Goal: Information Seeking & Learning: Learn about a topic

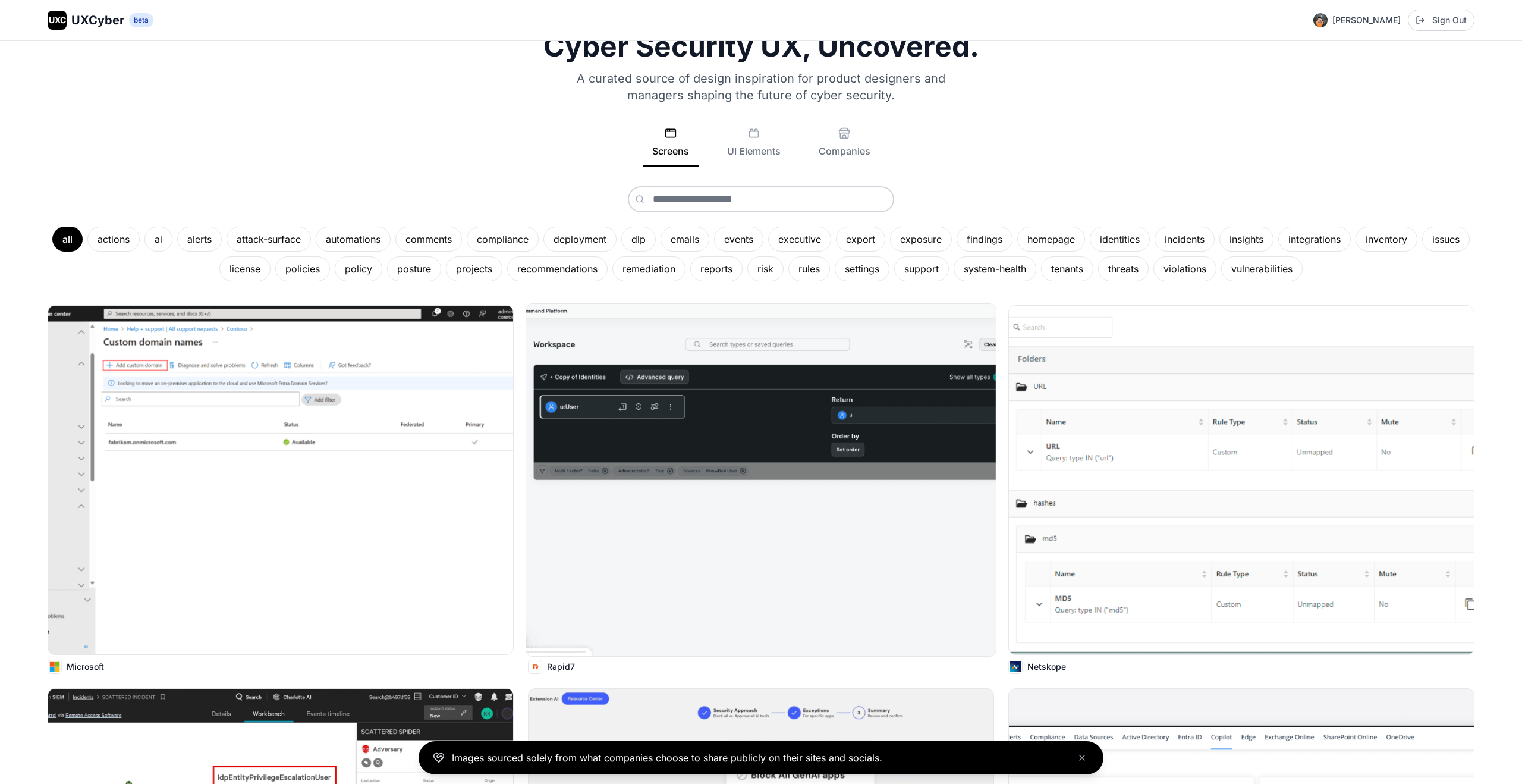
scroll to position [31, 0]
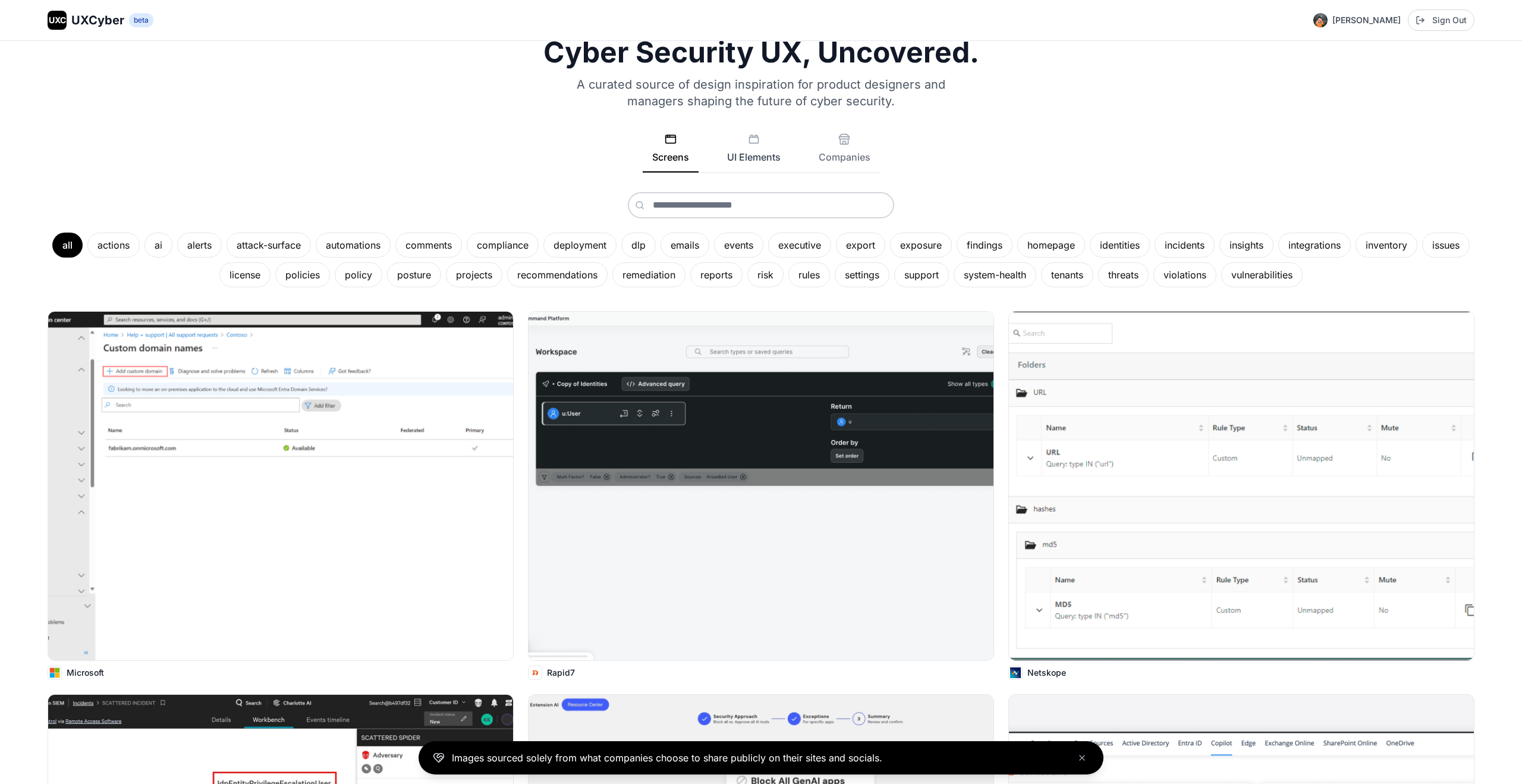
click at [754, 155] on button "UI Elements" at bounding box center [754, 153] width 73 height 39
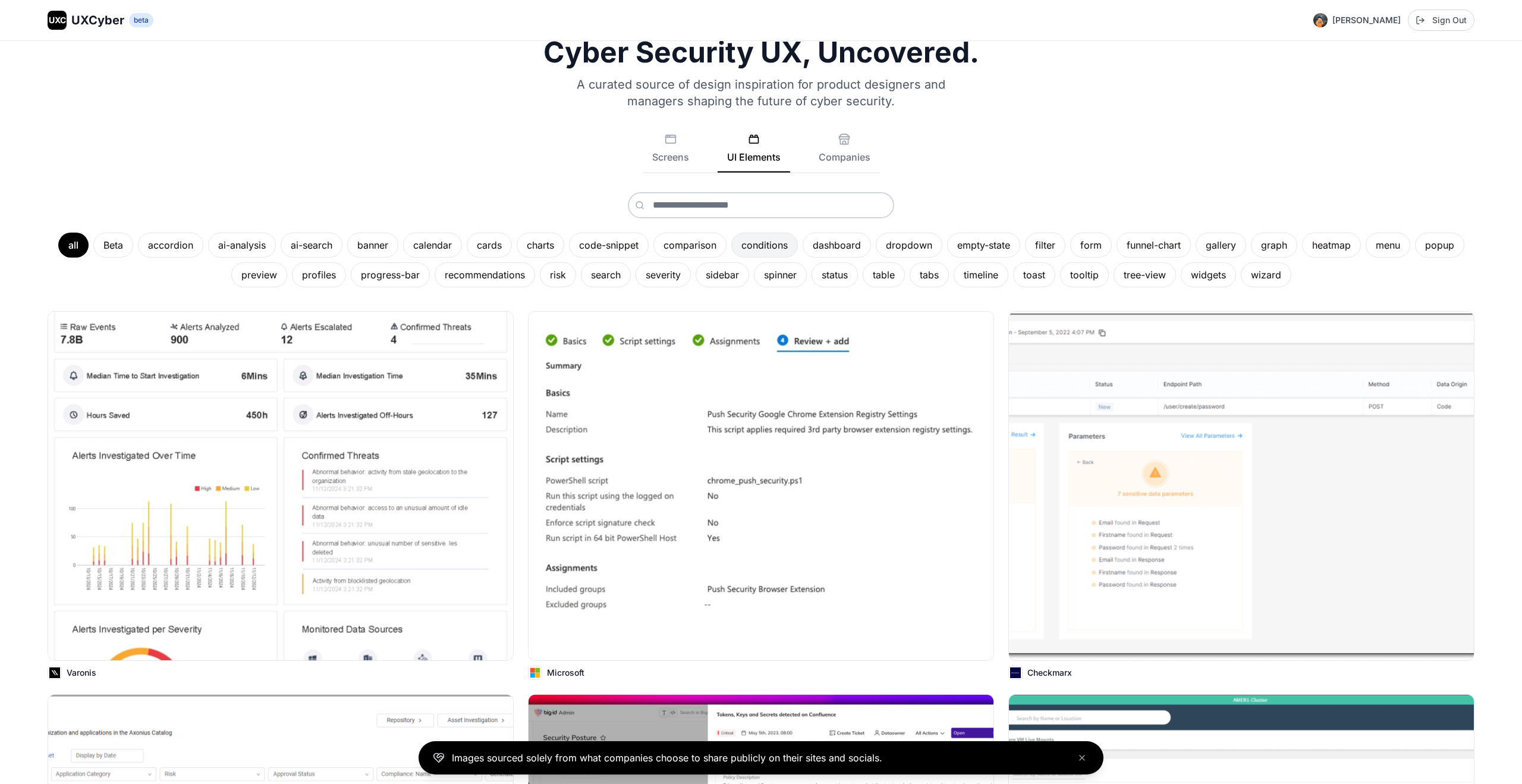
click at [772, 248] on div "conditions" at bounding box center [765, 245] width 66 height 25
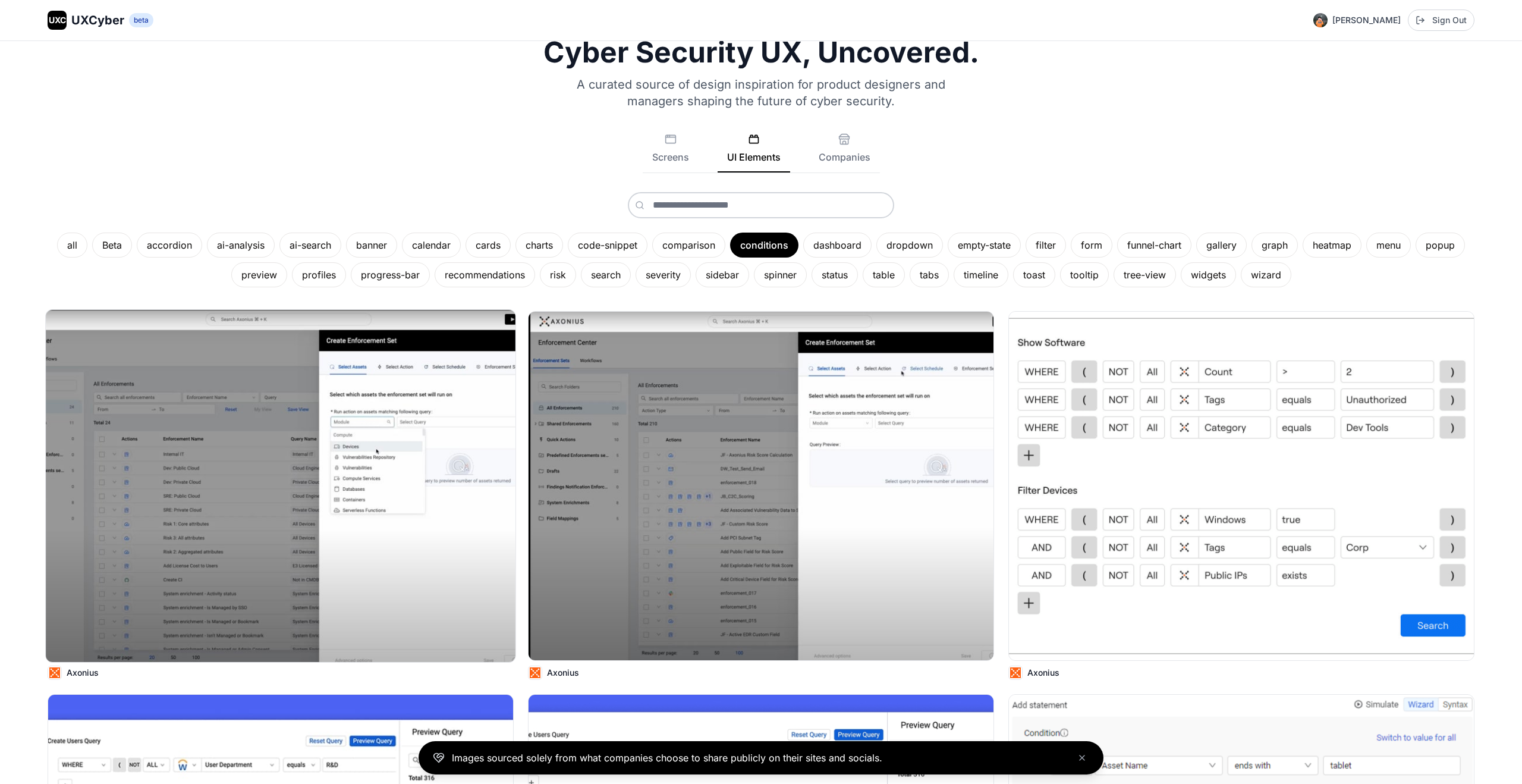
scroll to position [53, 0]
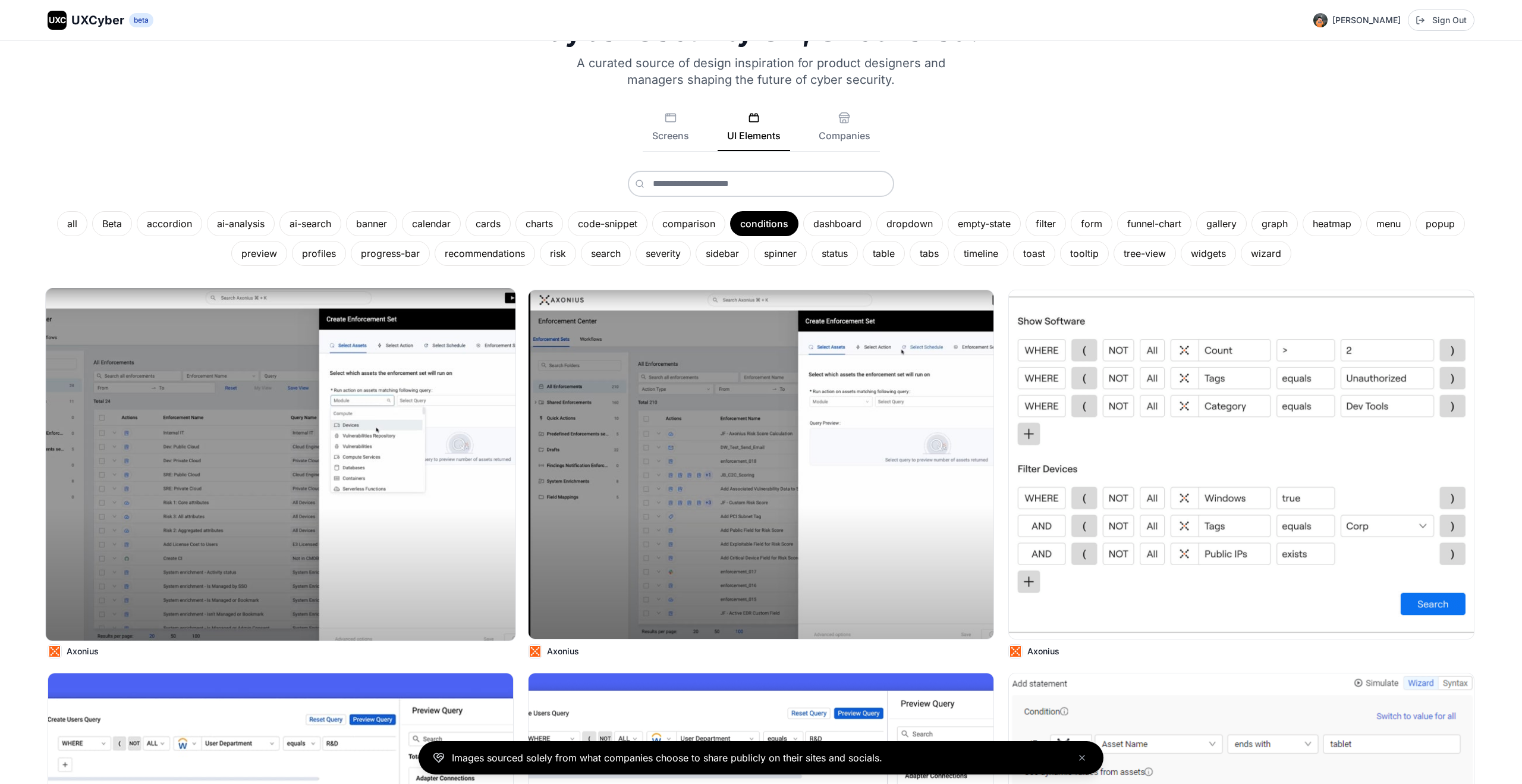
click at [360, 465] on img at bounding box center [281, 464] width 470 height 352
click at [1071, 450] on img at bounding box center [1242, 464] width 470 height 352
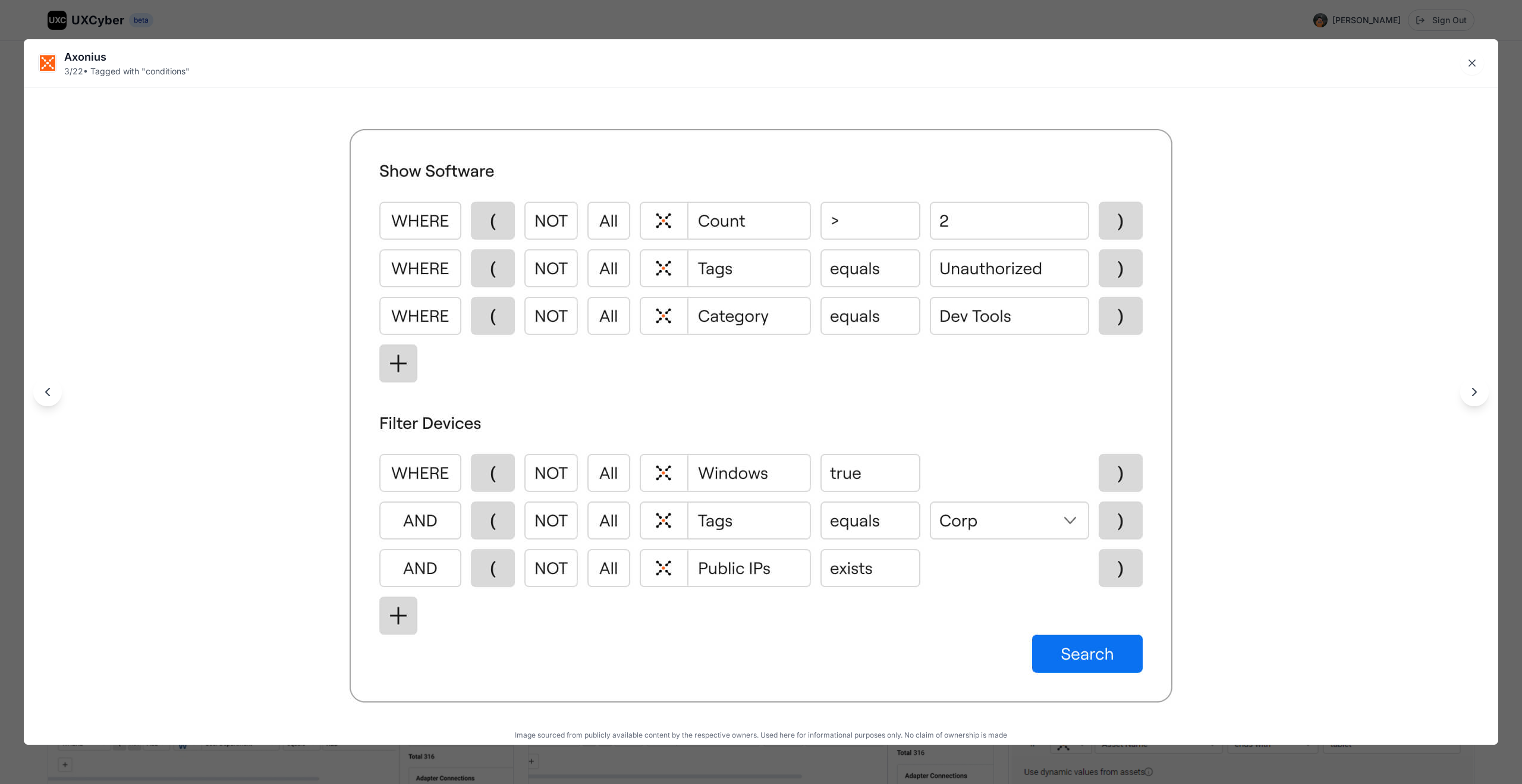
click at [764, 390] on img at bounding box center [761, 415] width 844 height 594
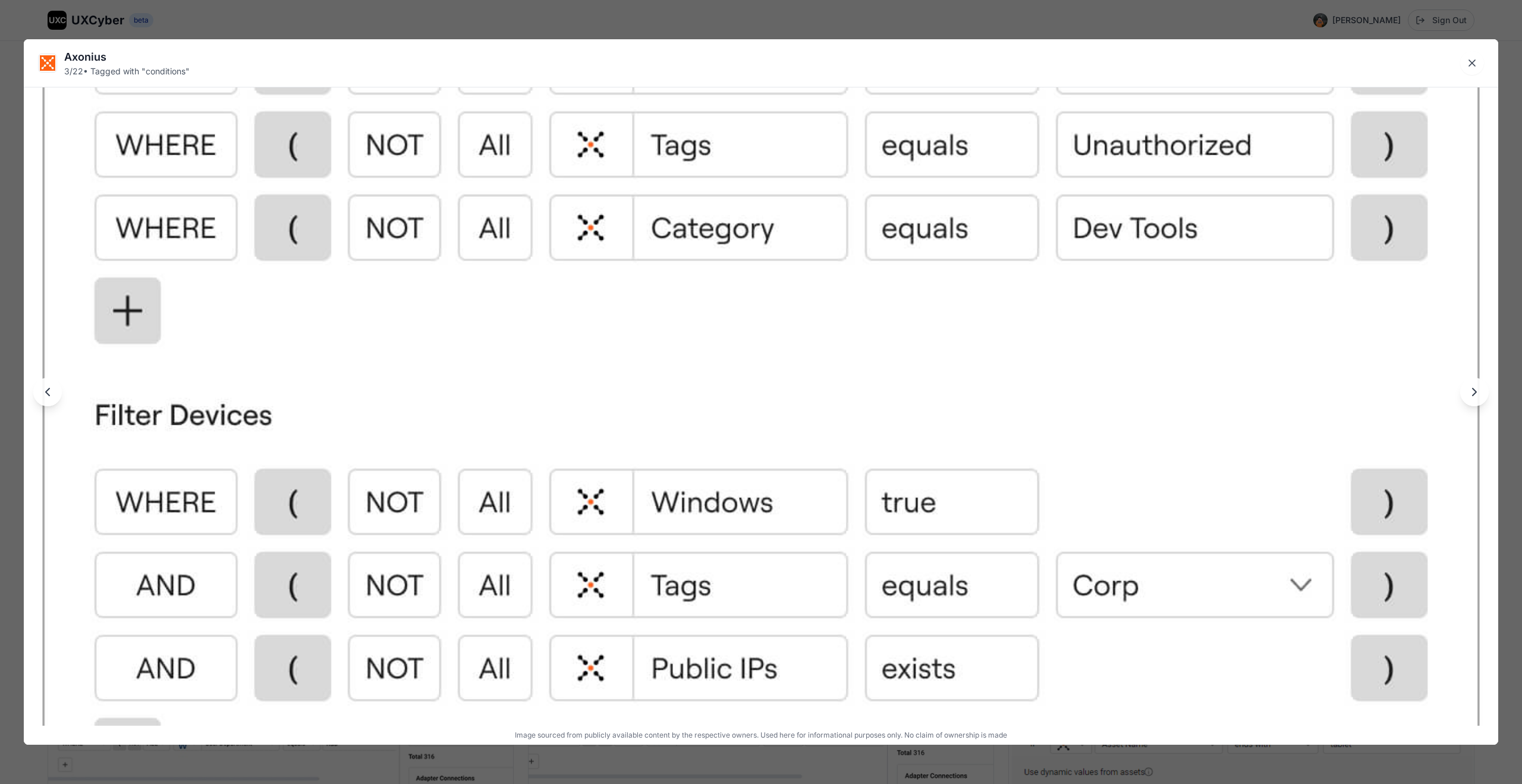
click at [764, 390] on img at bounding box center [761, 402] width 1474 height 1039
click at [811, 420] on img at bounding box center [761, 402] width 1474 height 1039
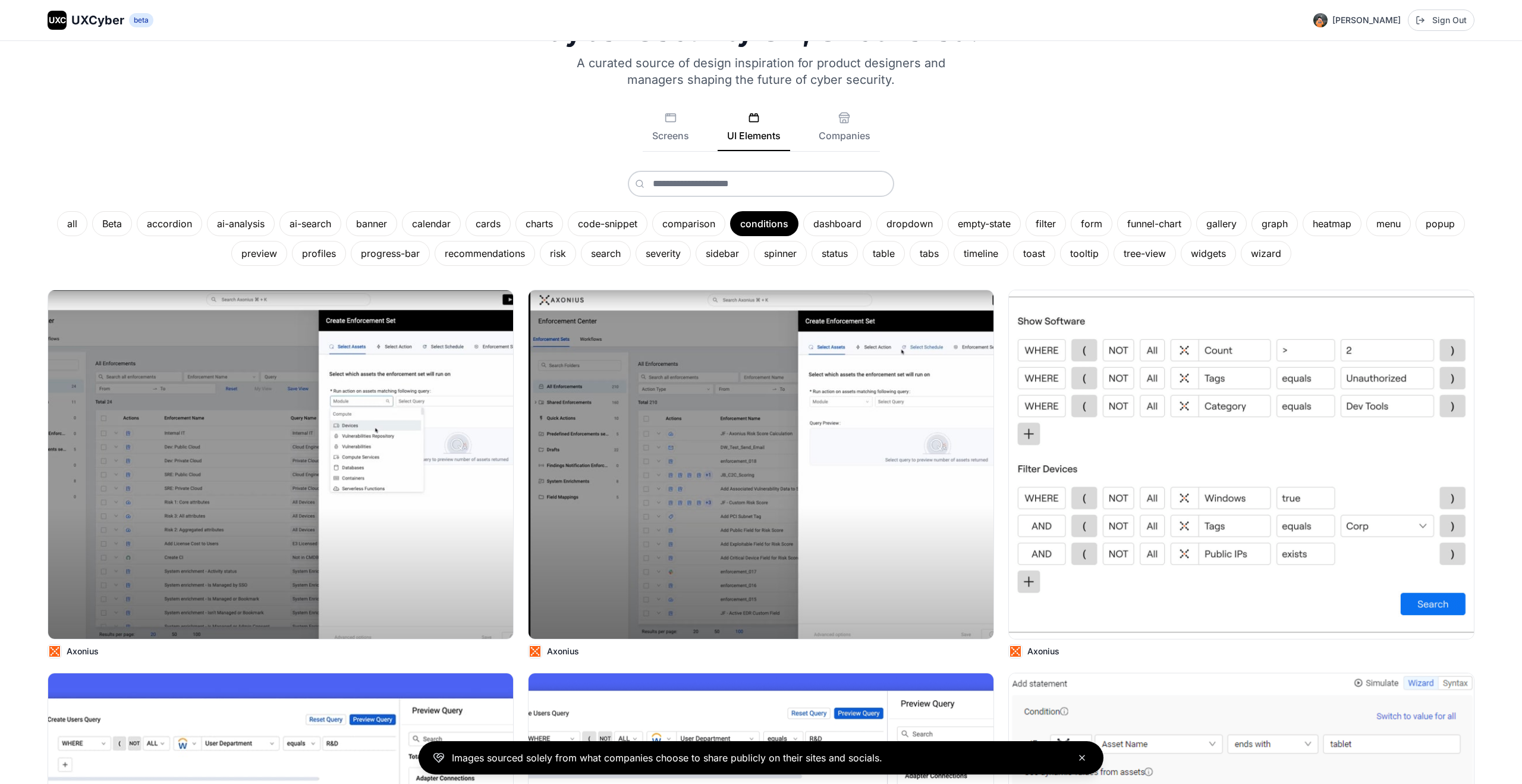
click at [1079, 754] on icon "Close banner" at bounding box center [1082, 757] width 9 height 9
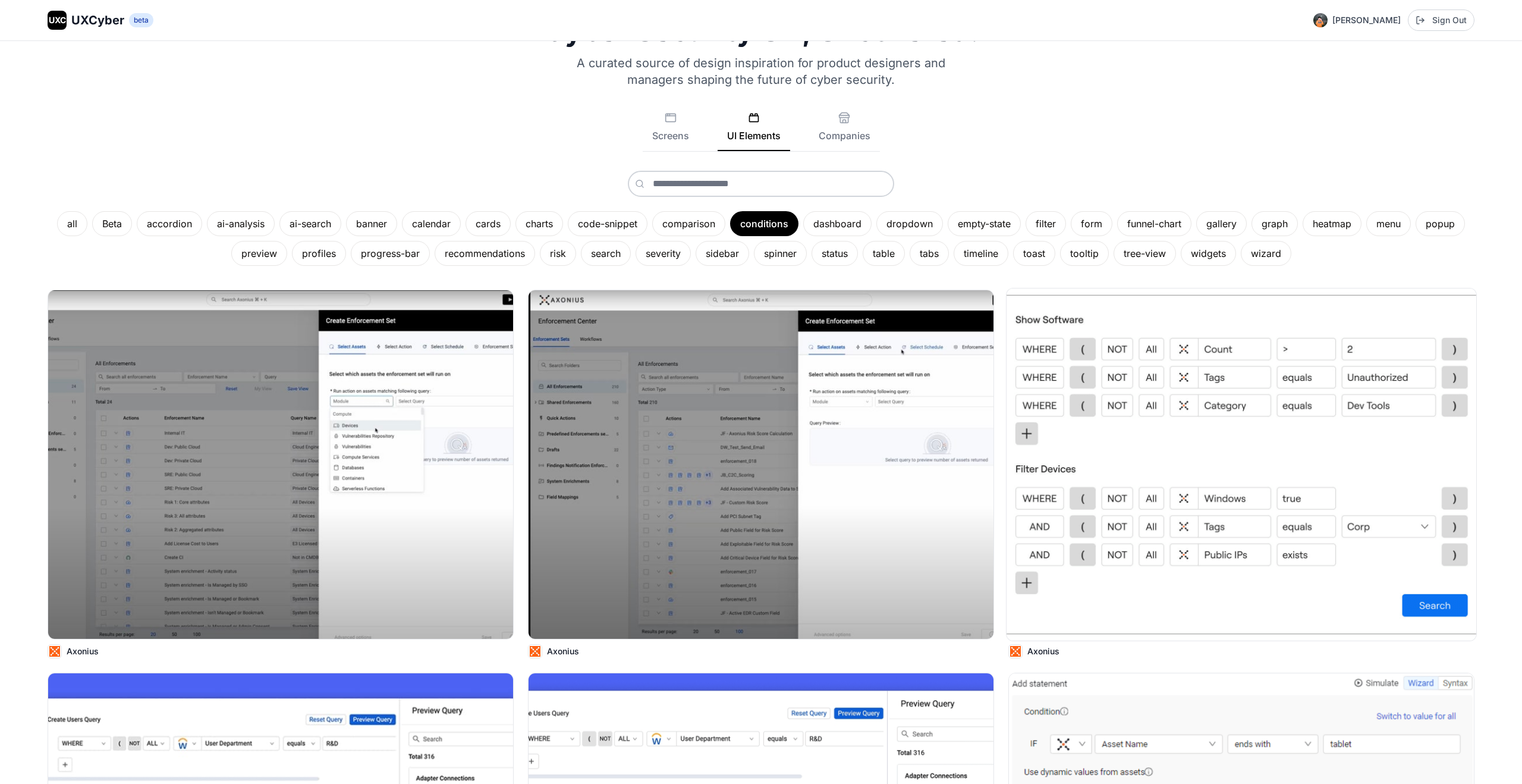
click at [1135, 456] on img at bounding box center [1242, 464] width 470 height 352
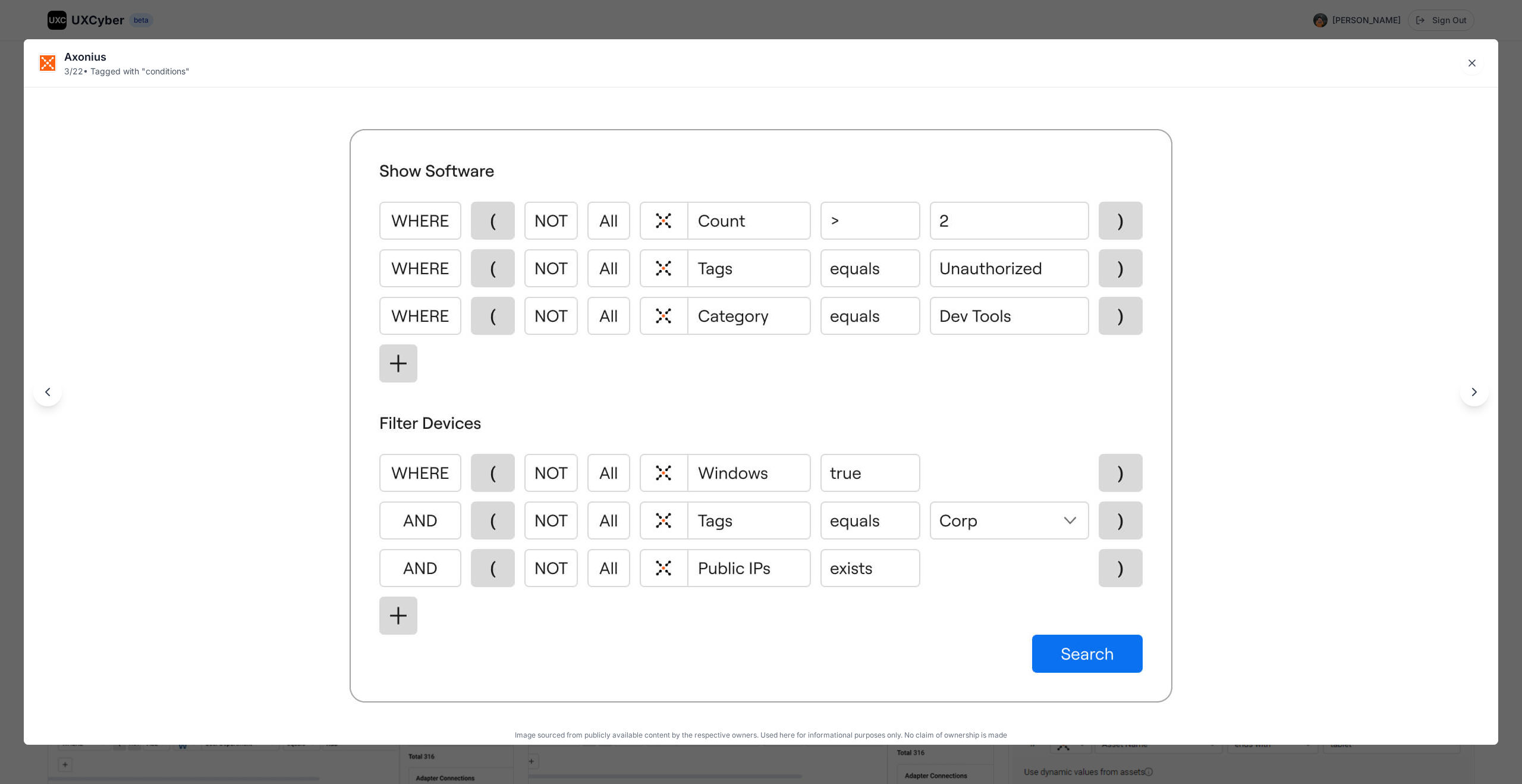
click at [880, 423] on img at bounding box center [761, 415] width 844 height 594
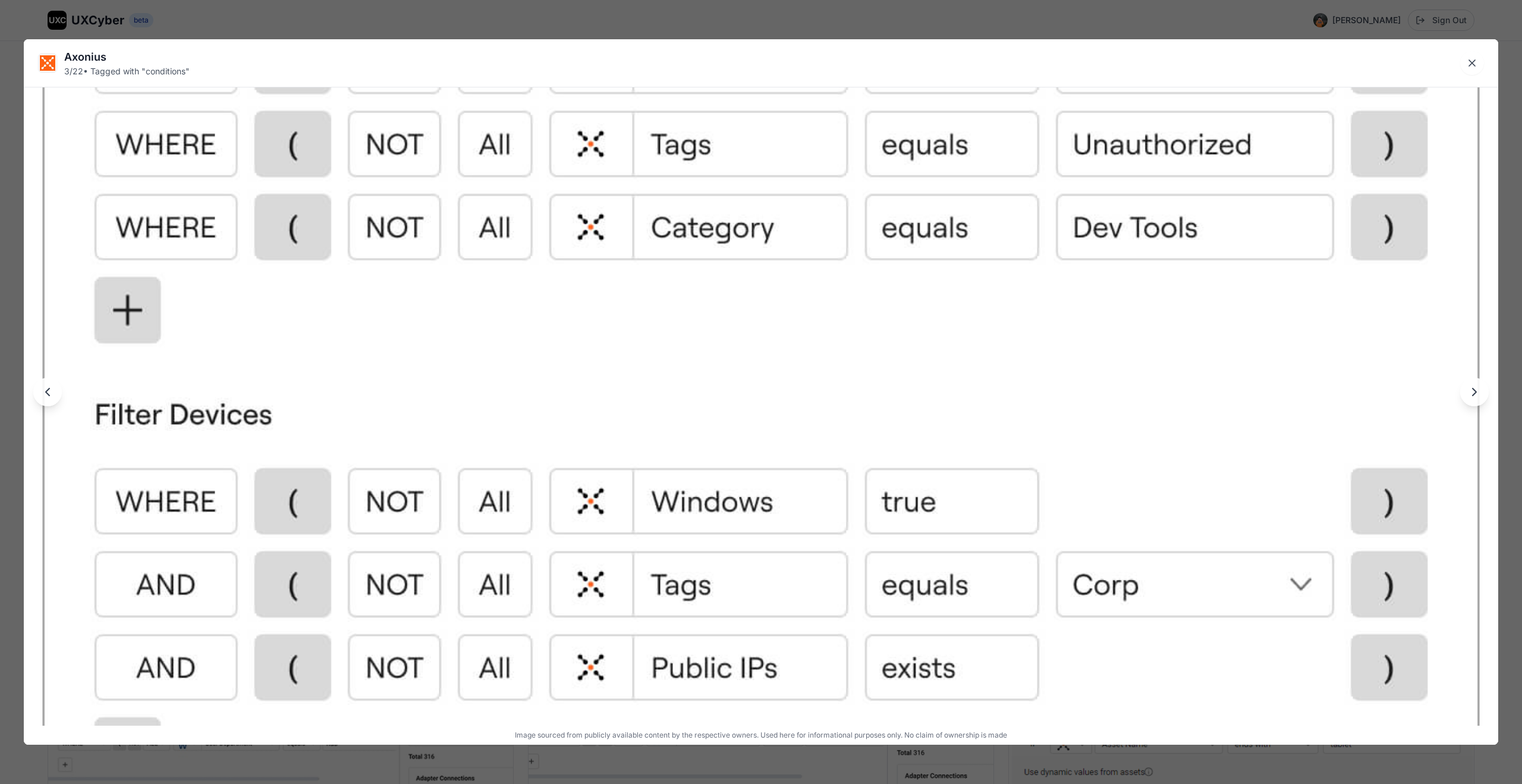
click at [880, 423] on img at bounding box center [761, 401] width 1474 height 1039
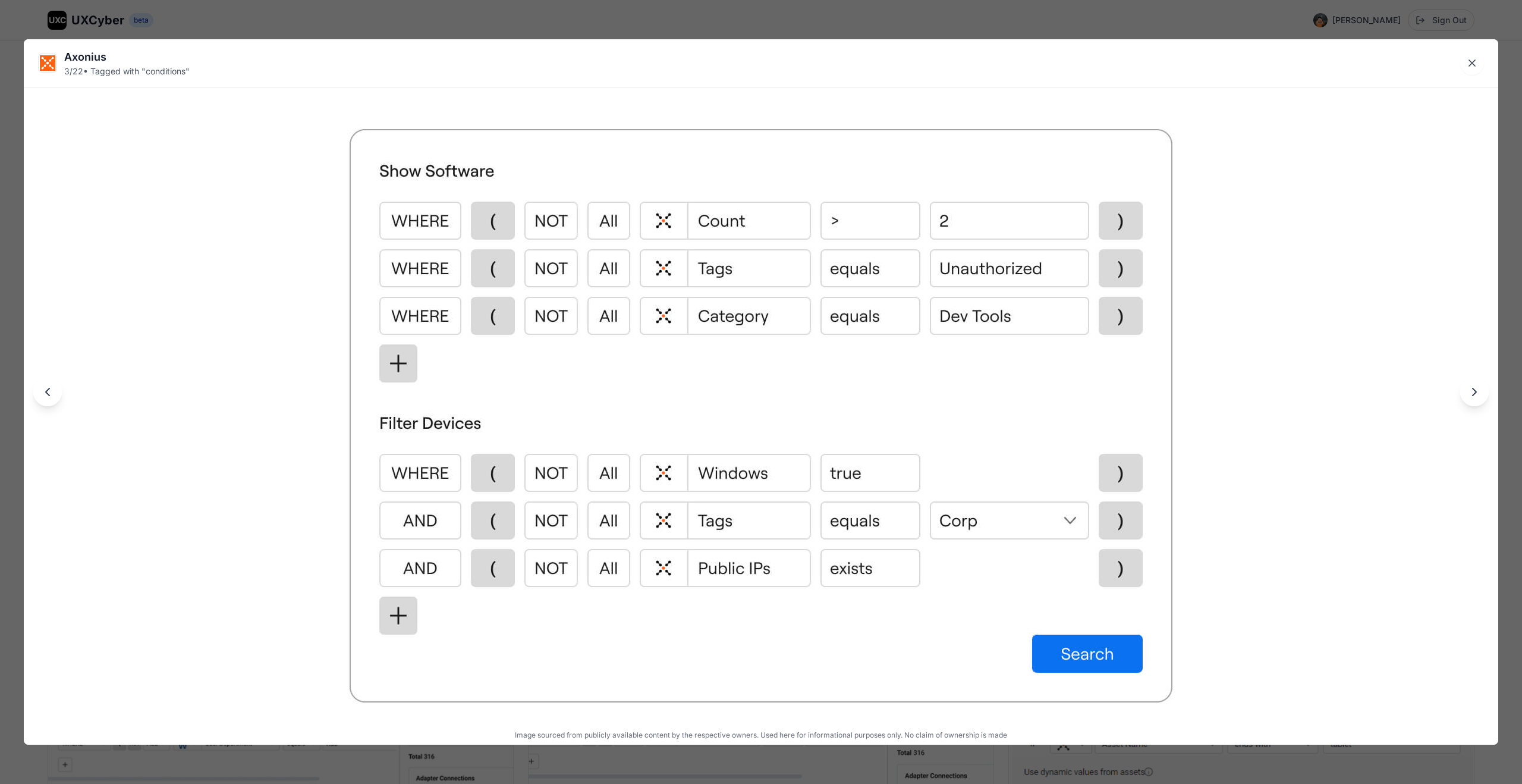
click at [880, 423] on img at bounding box center [761, 415] width 844 height 594
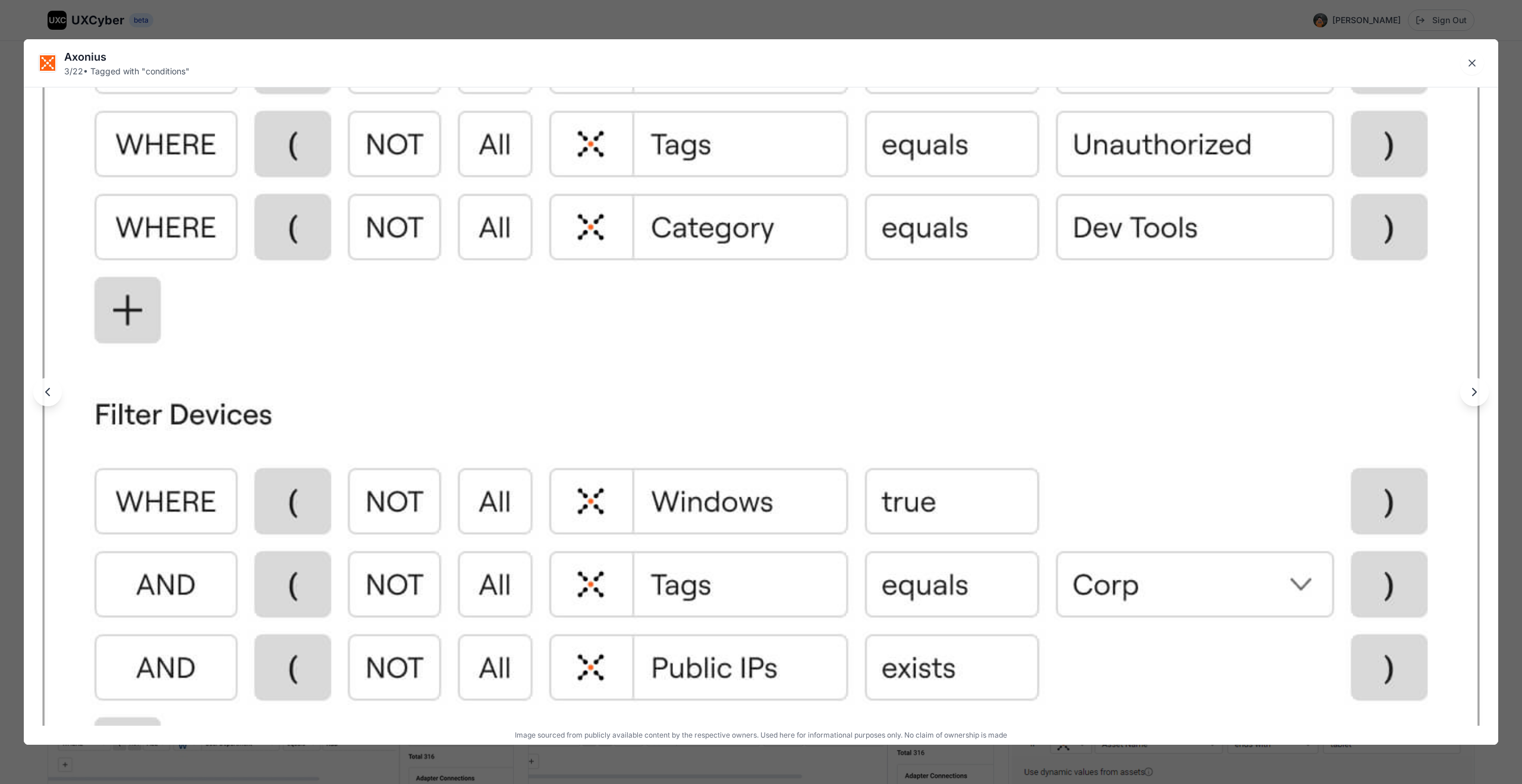
click at [880, 423] on img at bounding box center [761, 401] width 1474 height 1039
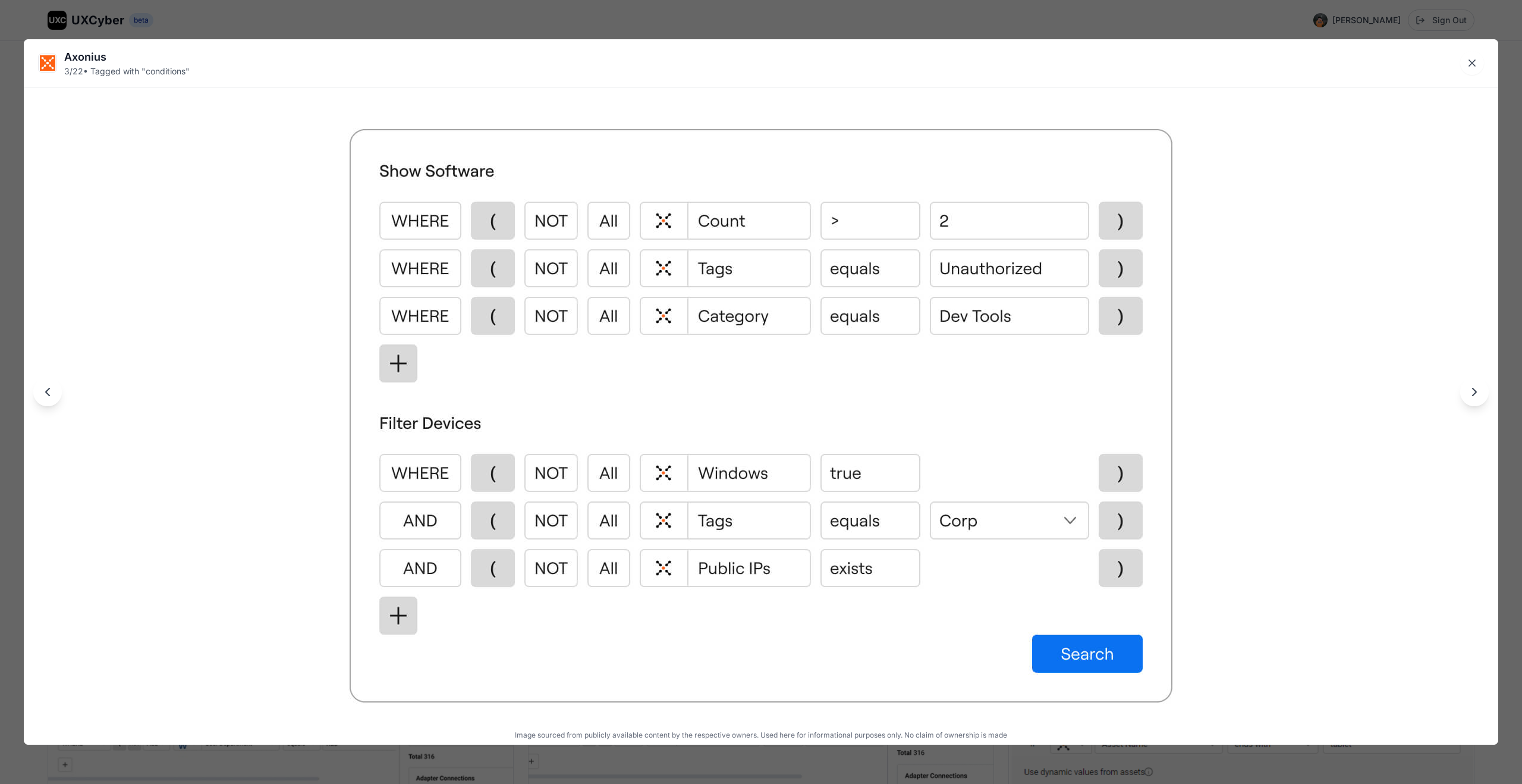
click at [791, 475] on img at bounding box center [761, 415] width 844 height 594
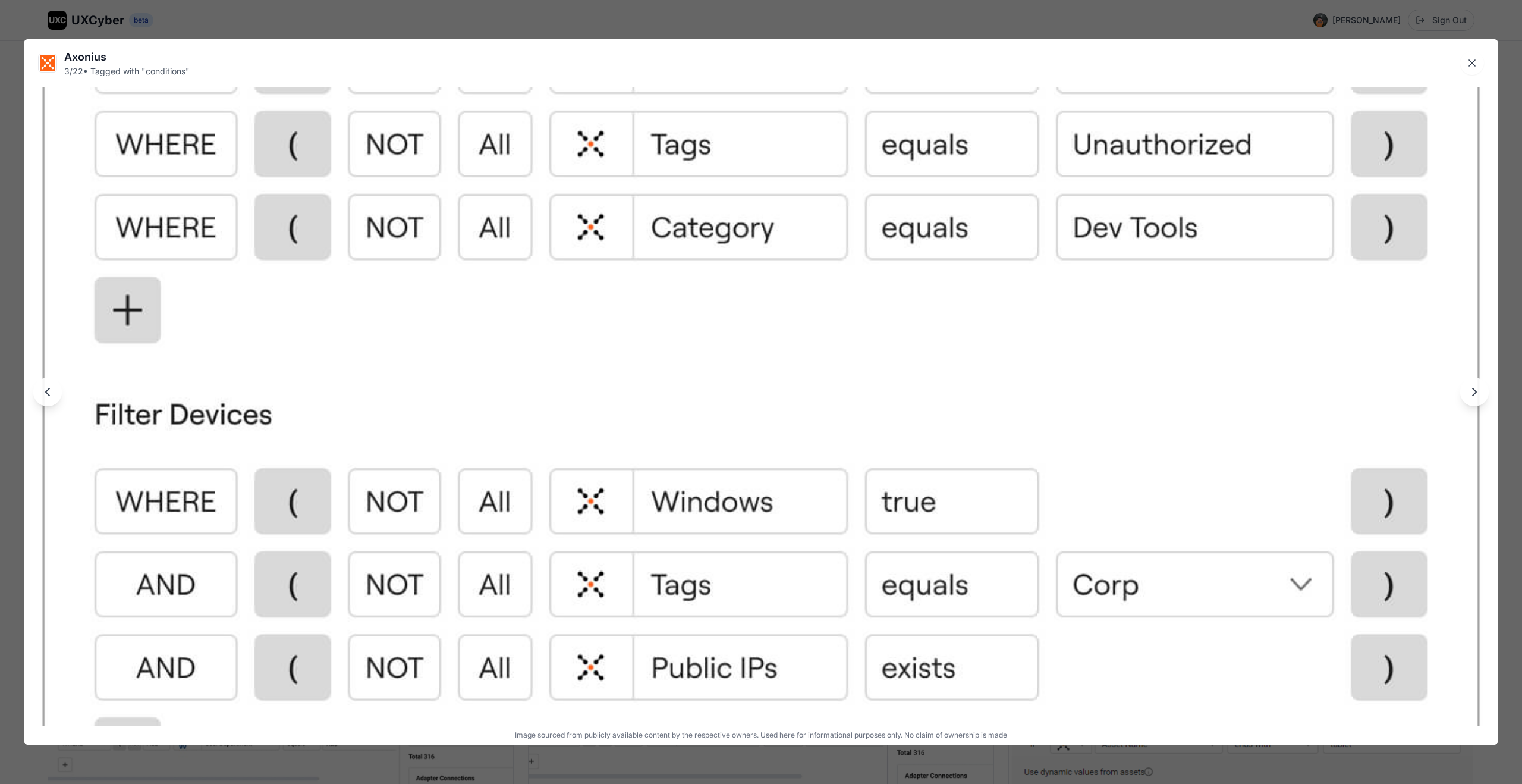
click at [791, 475] on img at bounding box center [761, 401] width 1474 height 1039
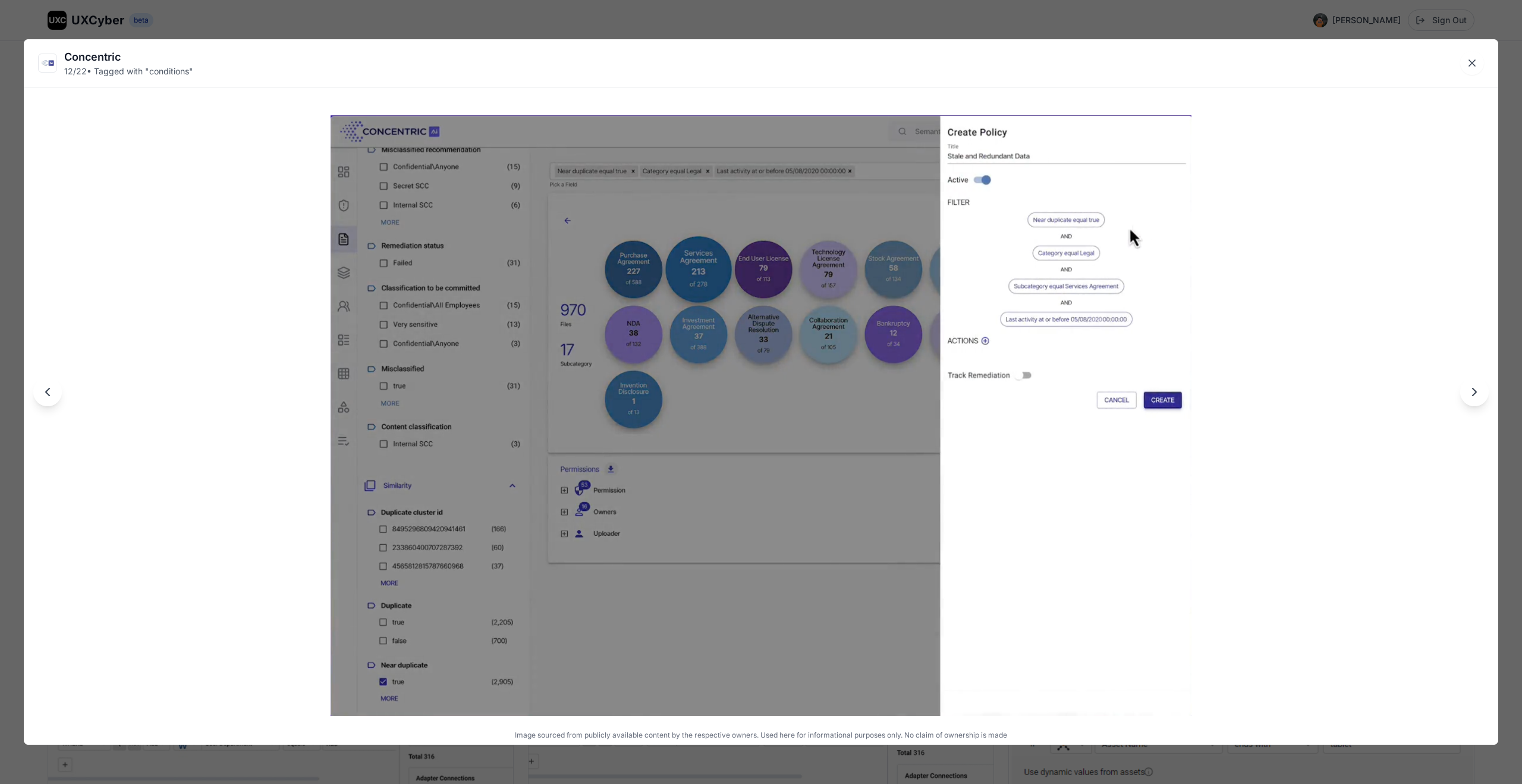
click at [965, 360] on img at bounding box center [761, 415] width 861 height 600
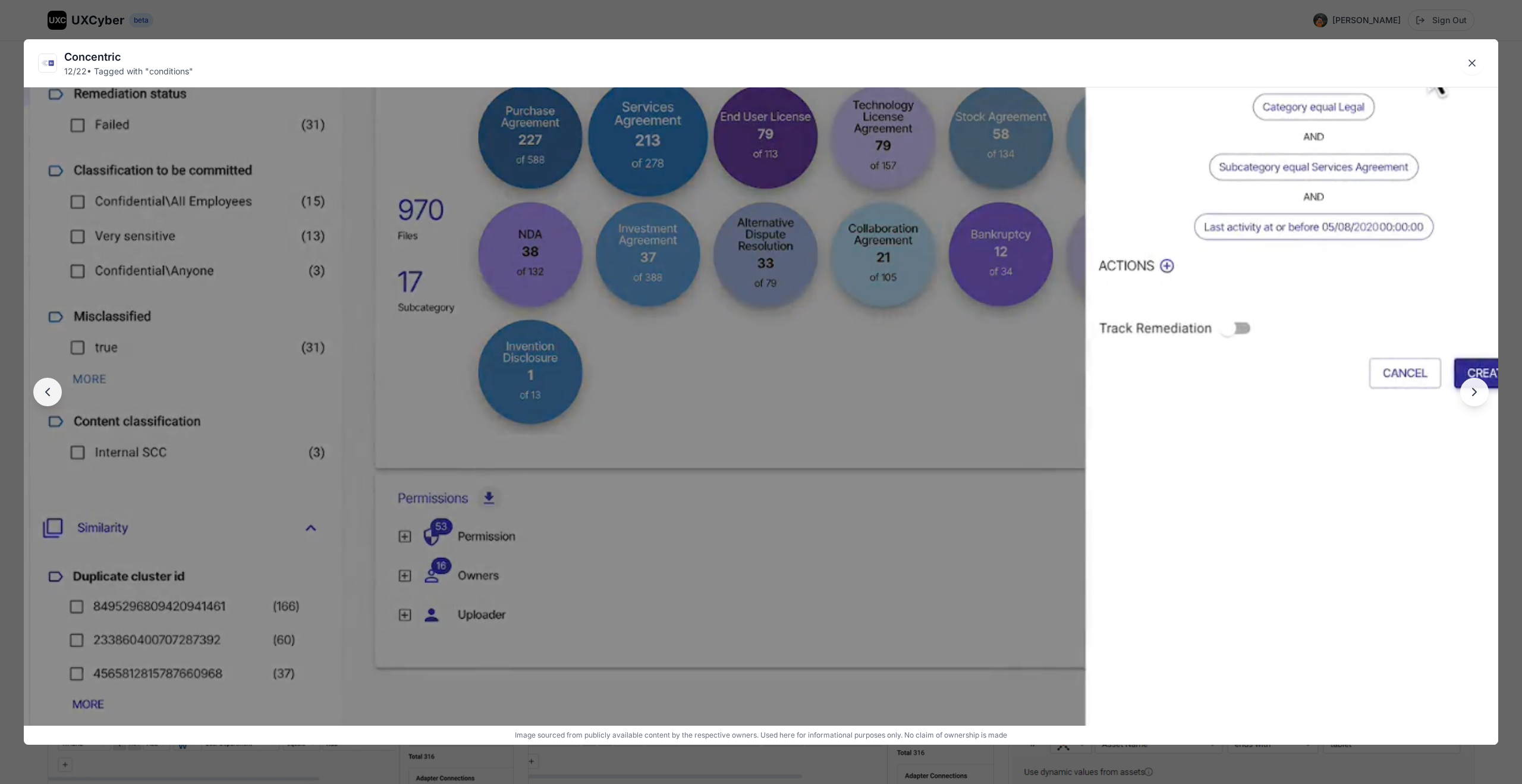
click at [965, 360] on img at bounding box center [761, 401] width 1559 height 1087
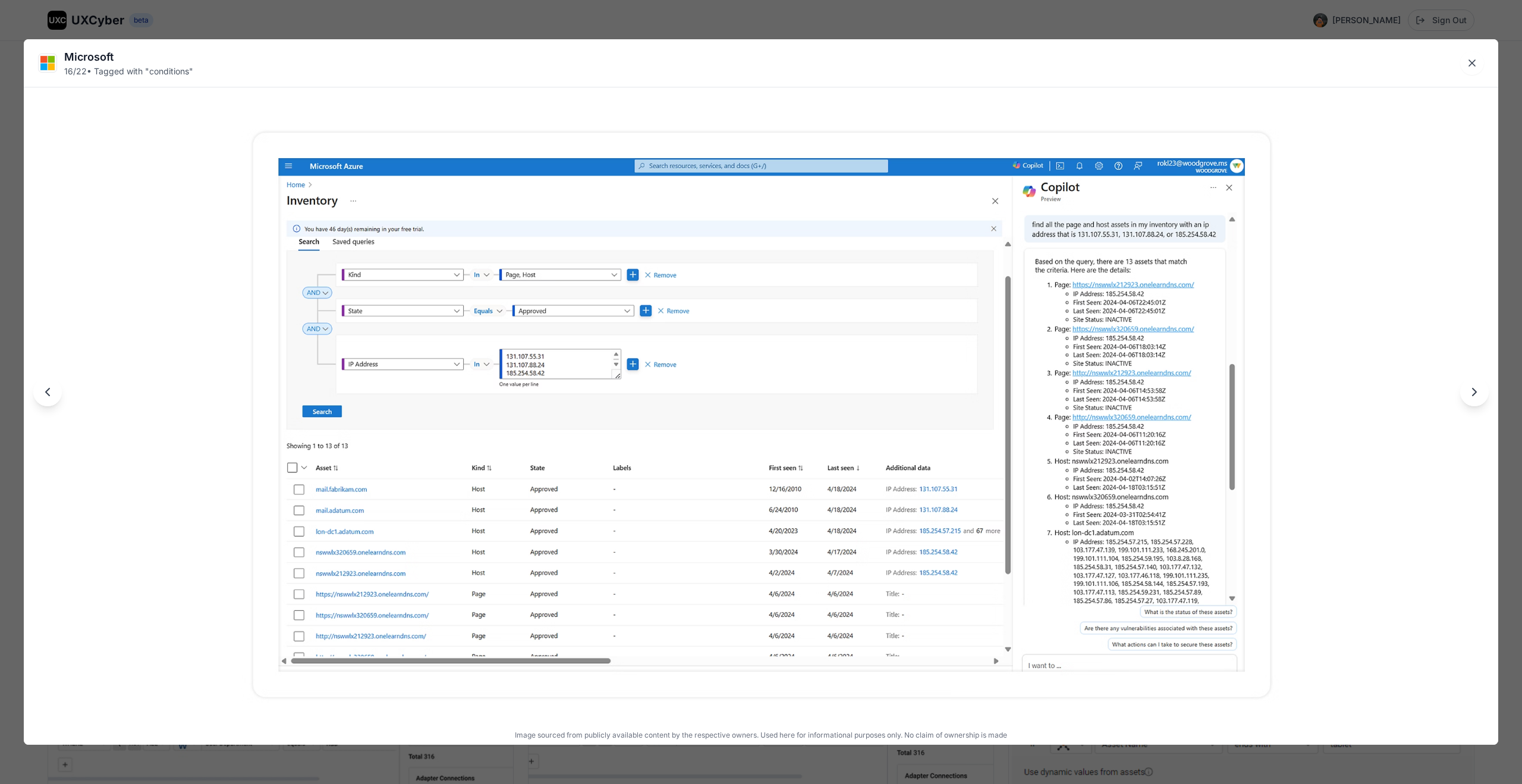
click at [724, 501] on img at bounding box center [761, 415] width 1068 height 600
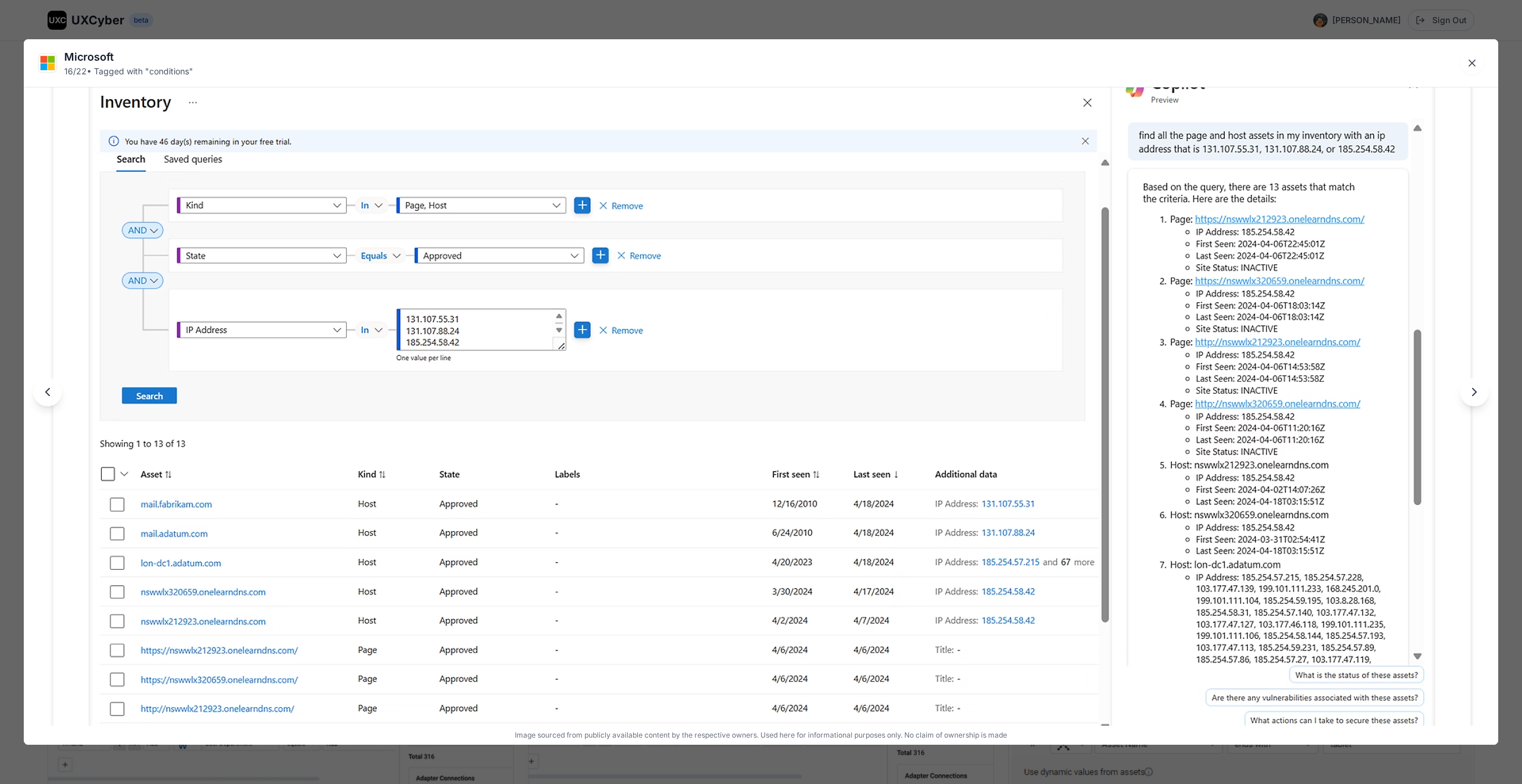
click at [724, 501] on img at bounding box center [761, 401] width 1487 height 836
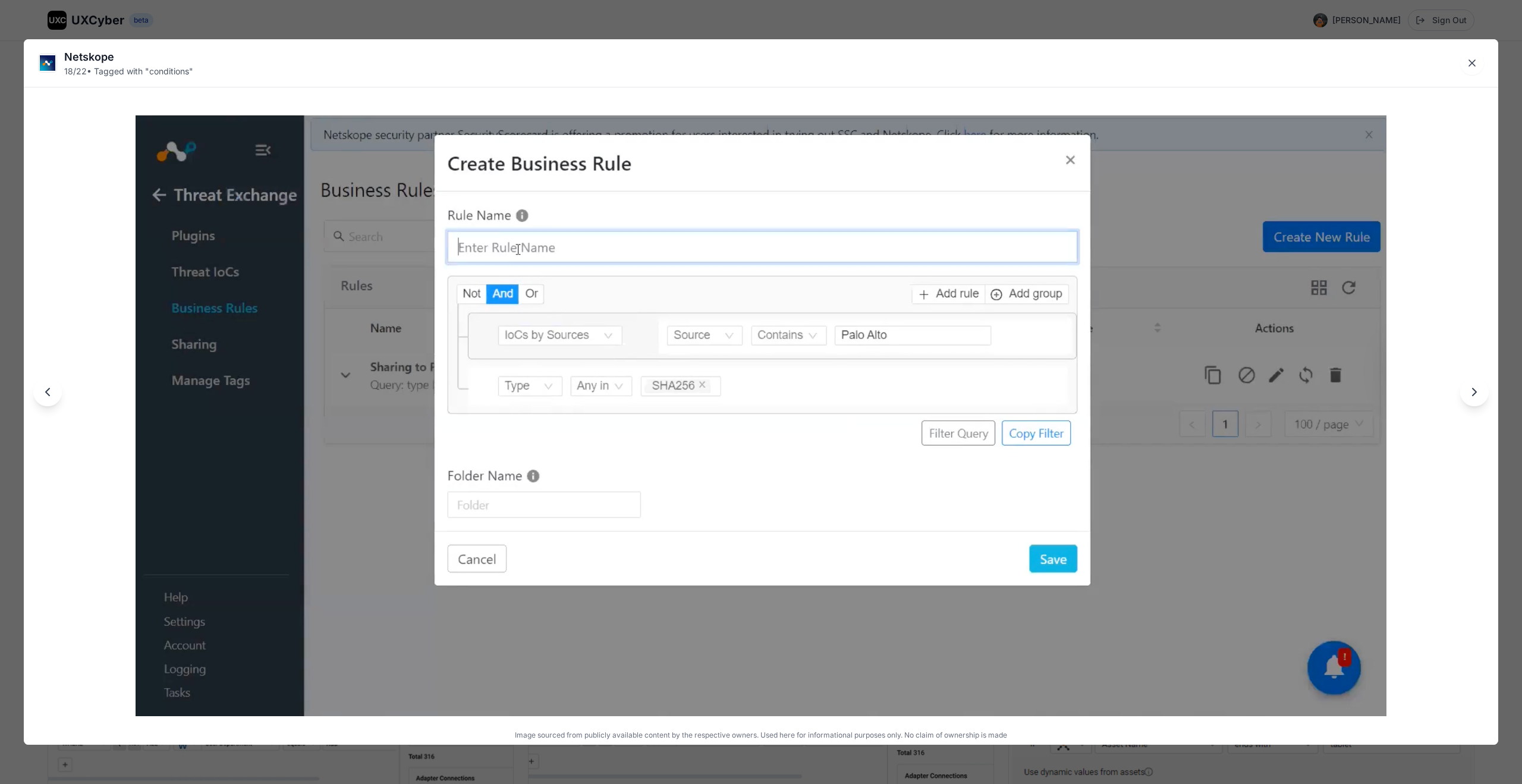
click at [732, 527] on img at bounding box center [761, 415] width 1251 height 600
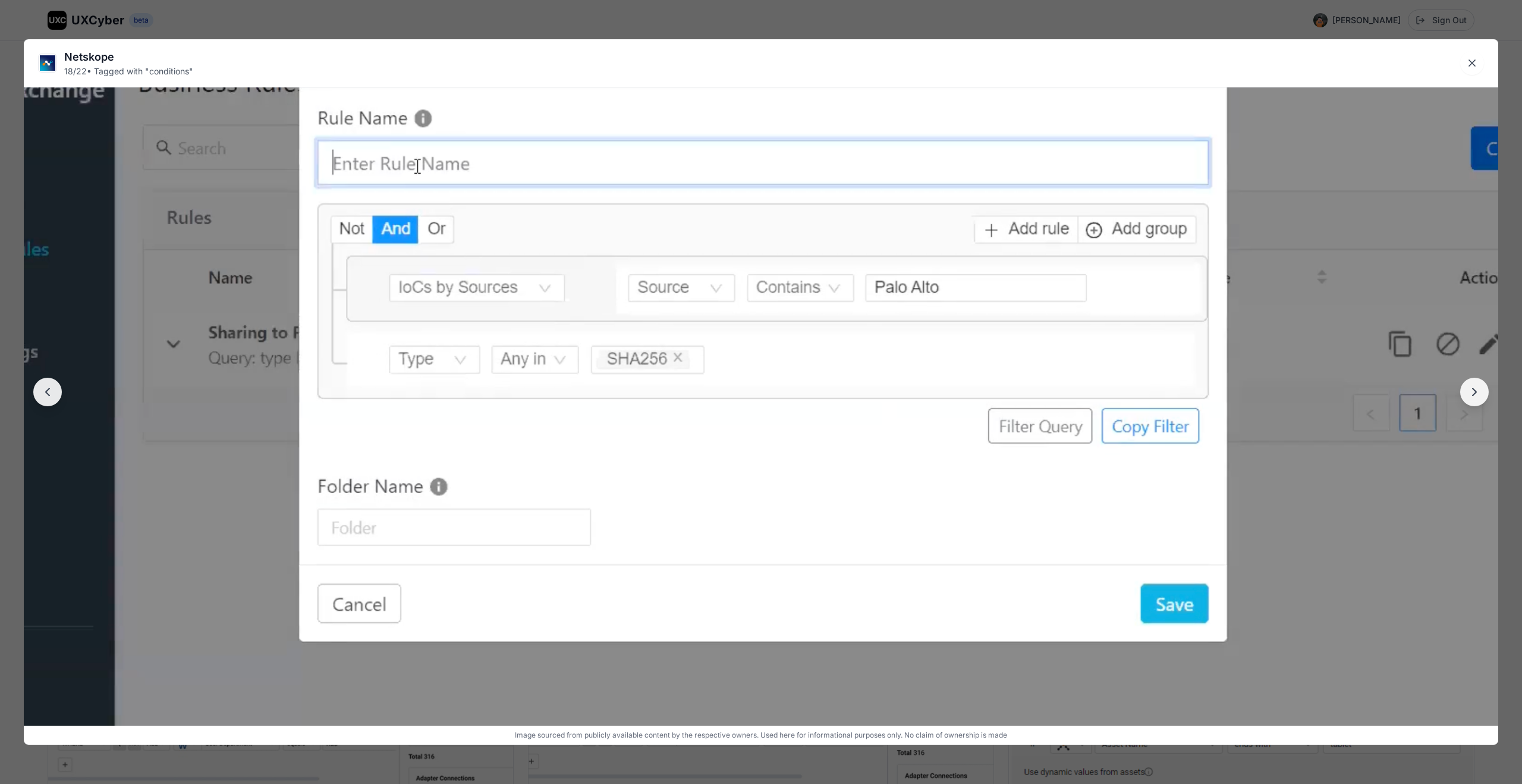
click at [732, 527] on img at bounding box center [761, 401] width 1770 height 850
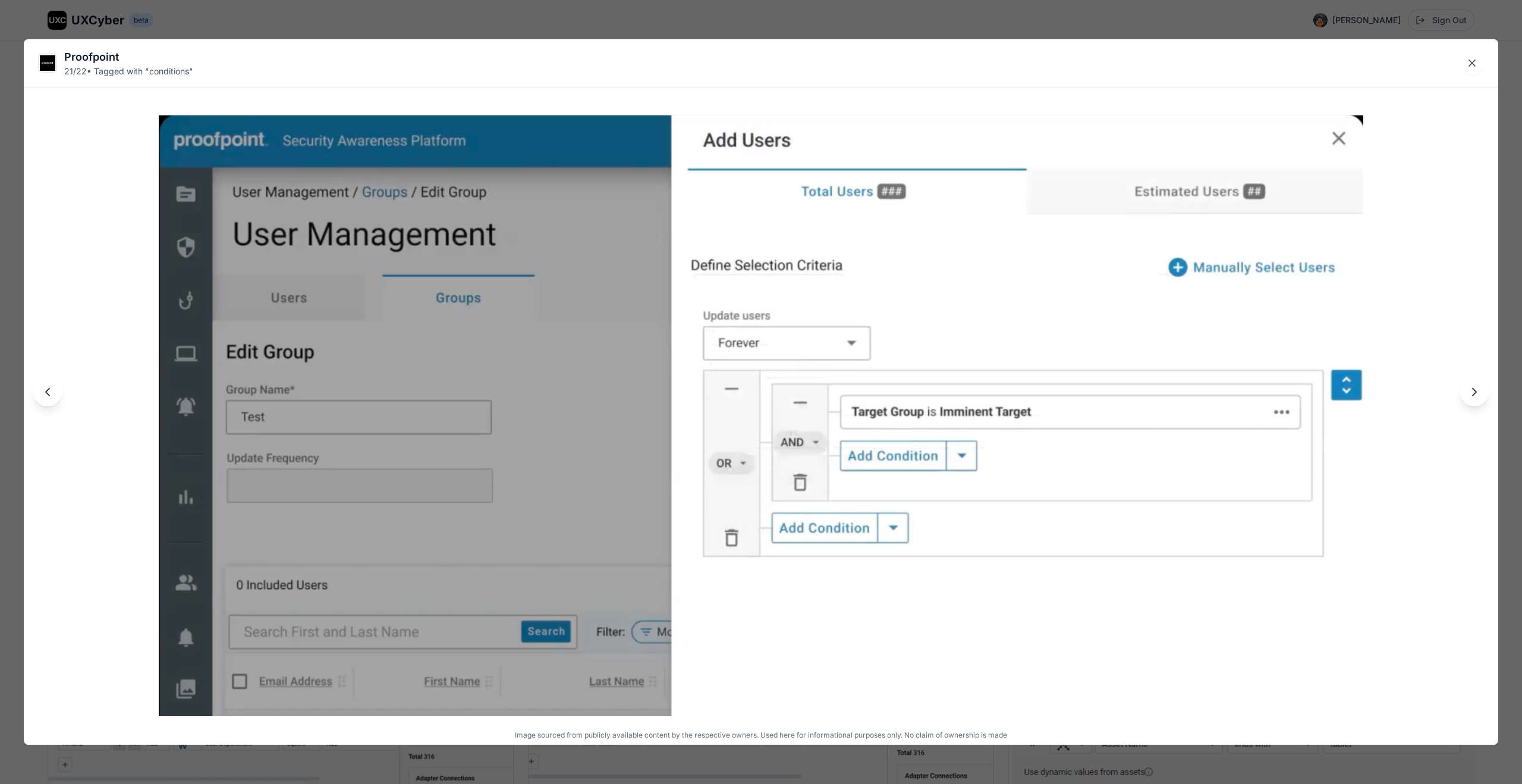
click at [678, 579] on img at bounding box center [761, 415] width 1204 height 600
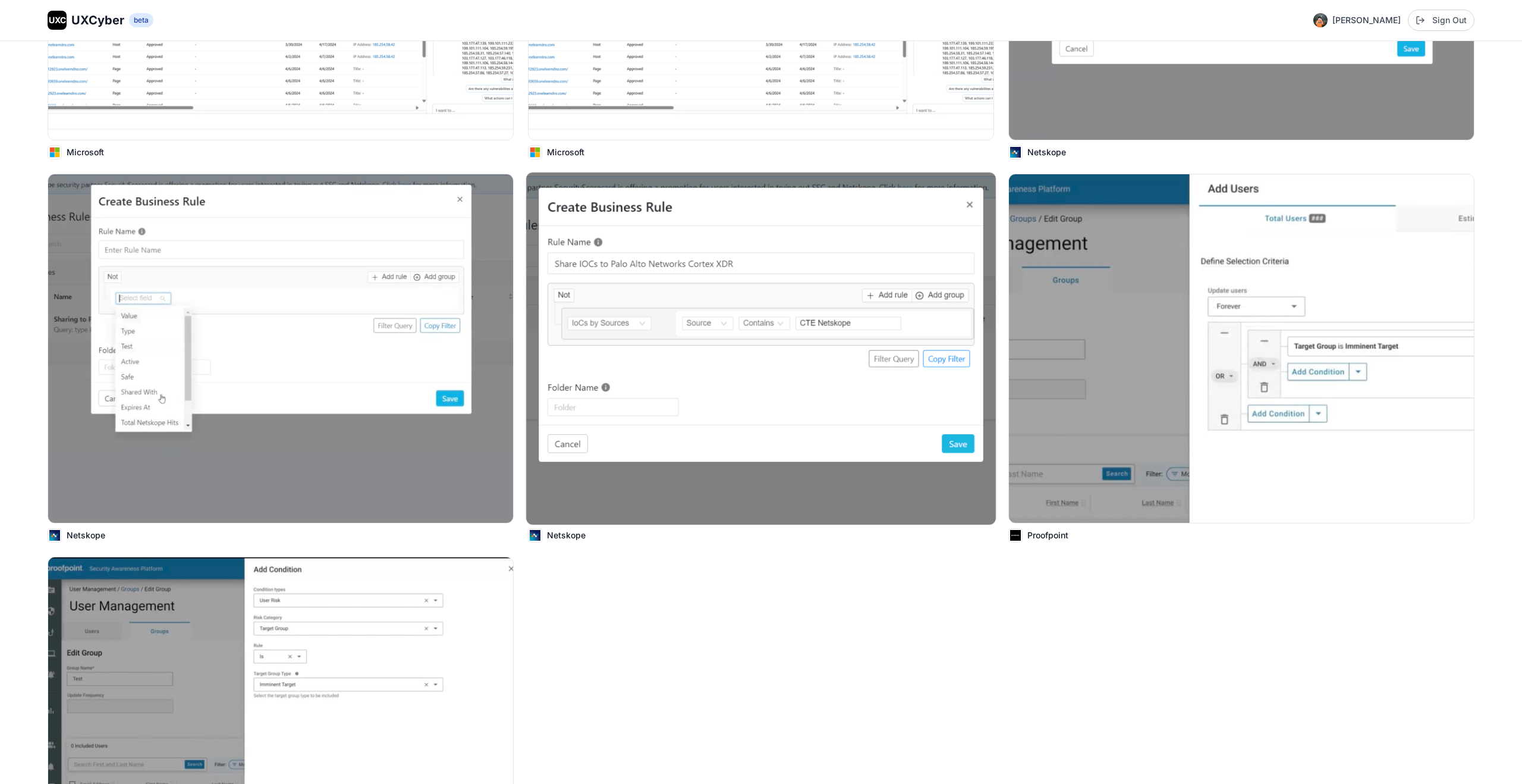
scroll to position [2647, 0]
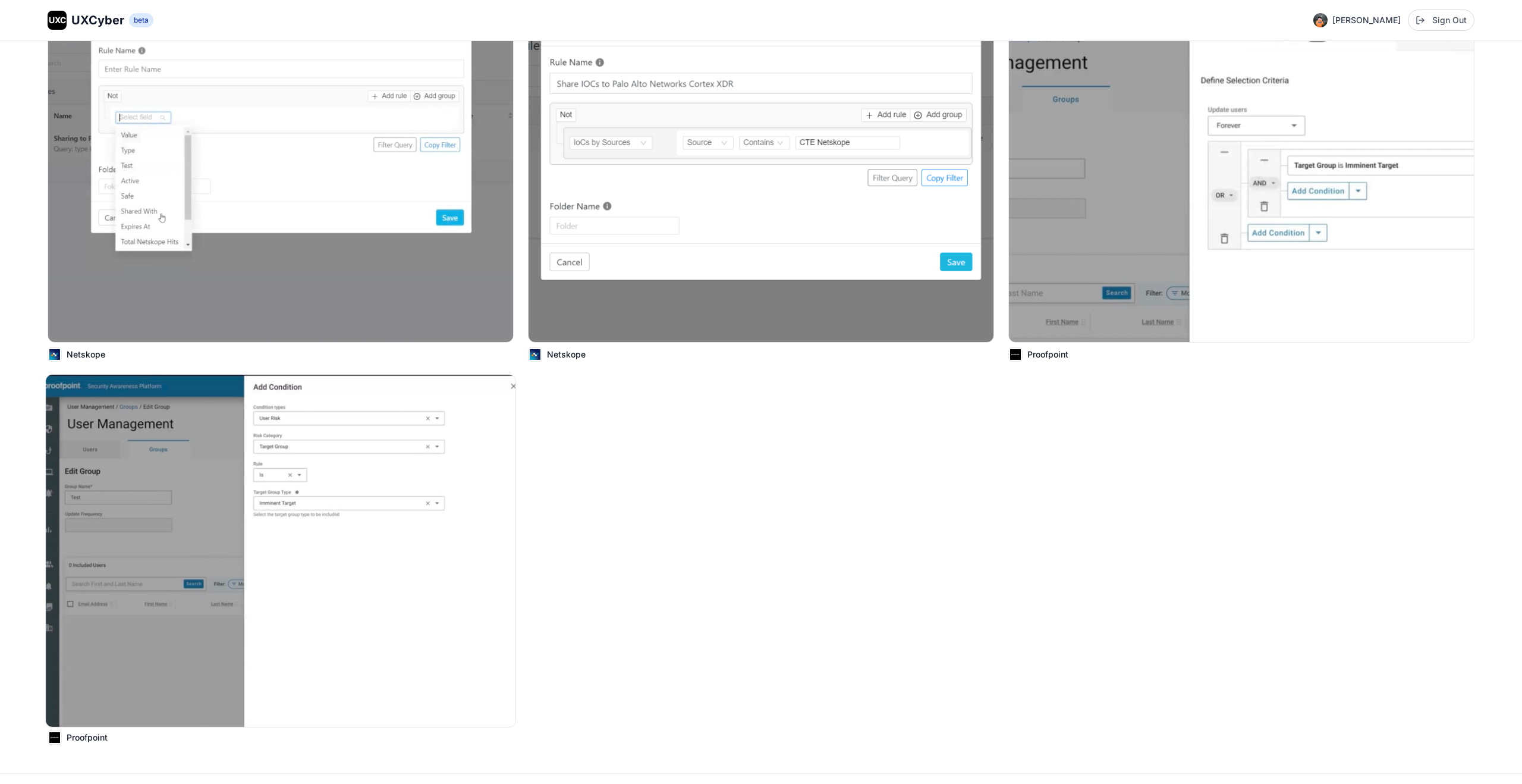
click at [312, 497] on img at bounding box center [281, 551] width 470 height 352
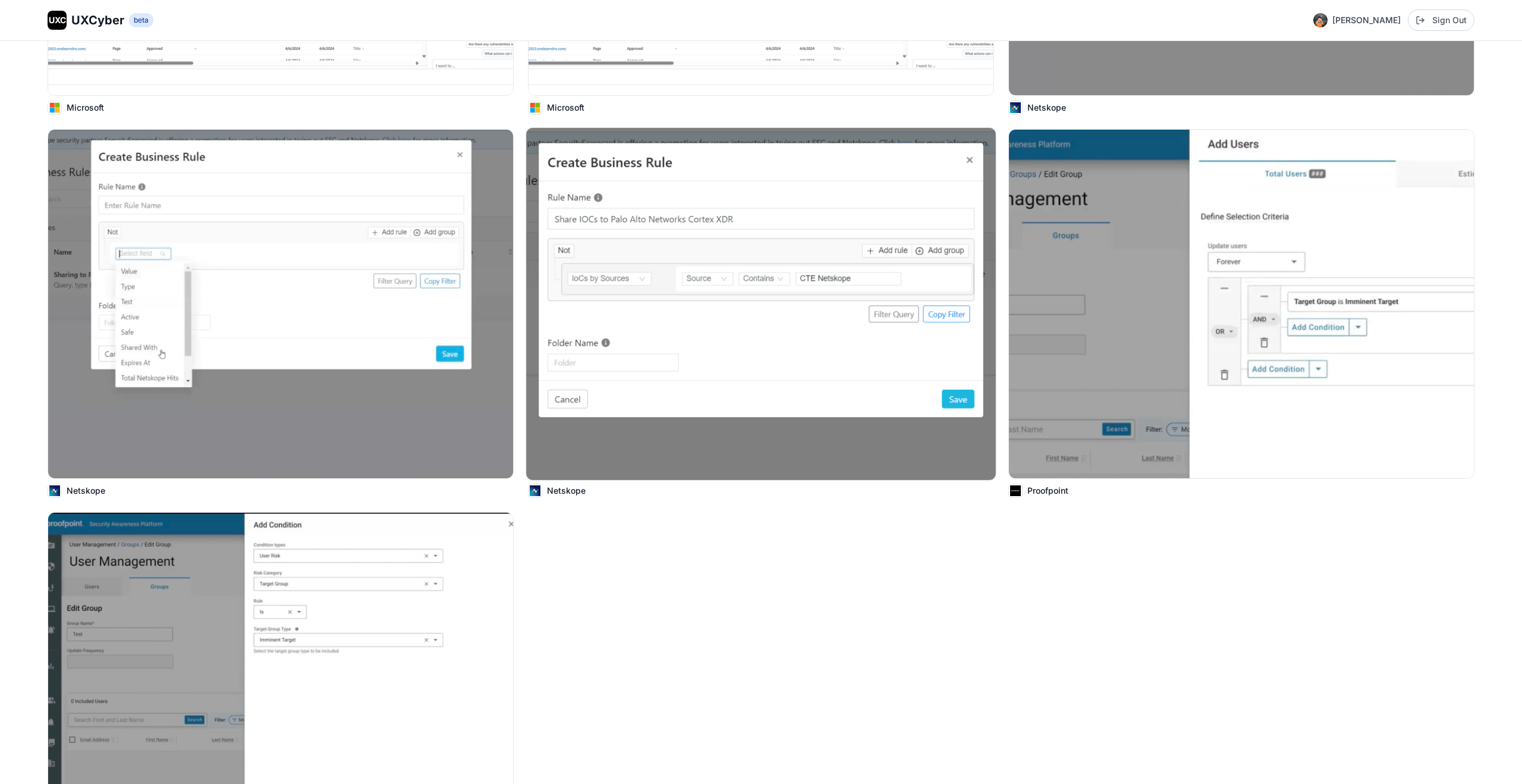
scroll to position [2498, 0]
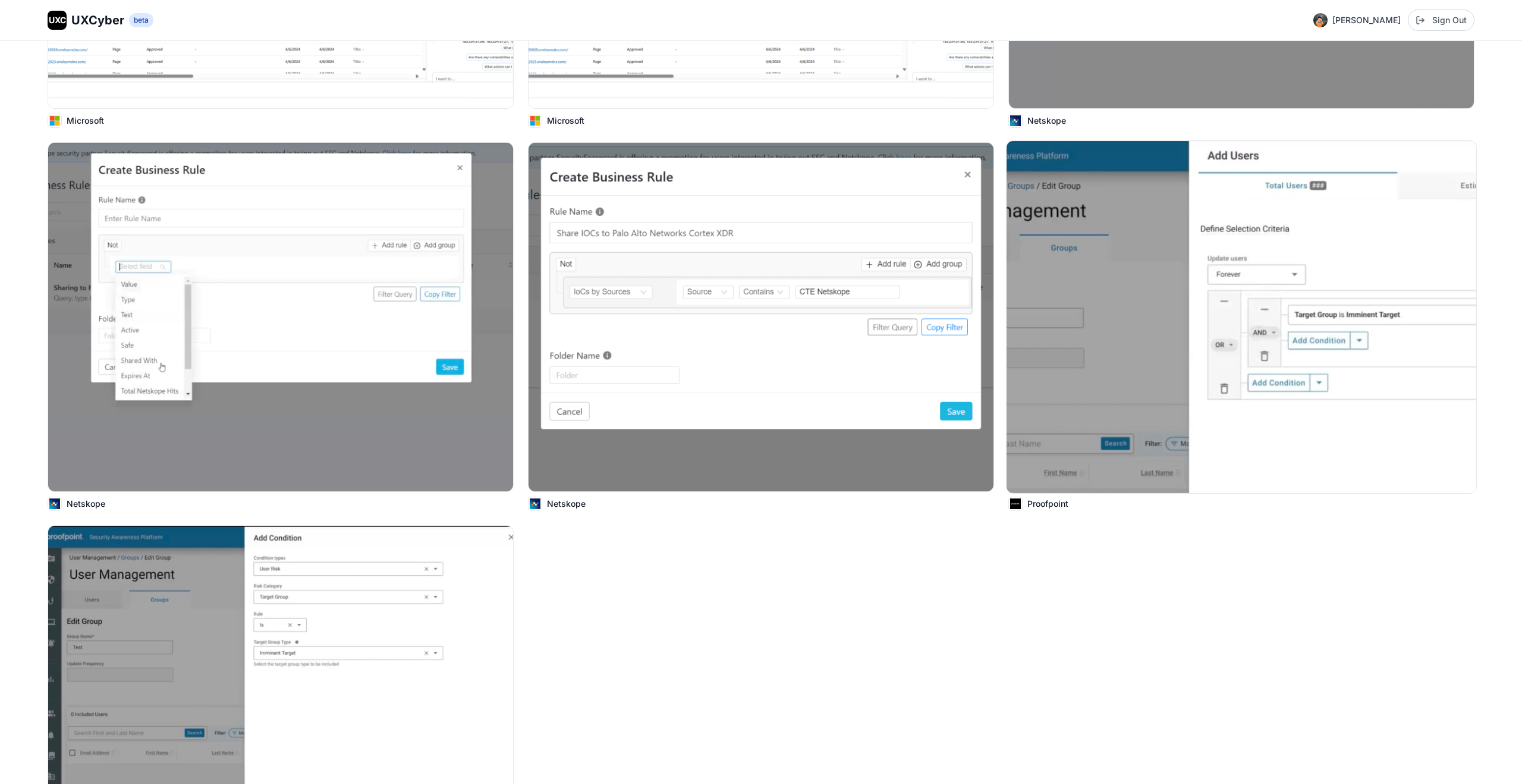
click at [1210, 399] on img at bounding box center [1242, 316] width 470 height 352
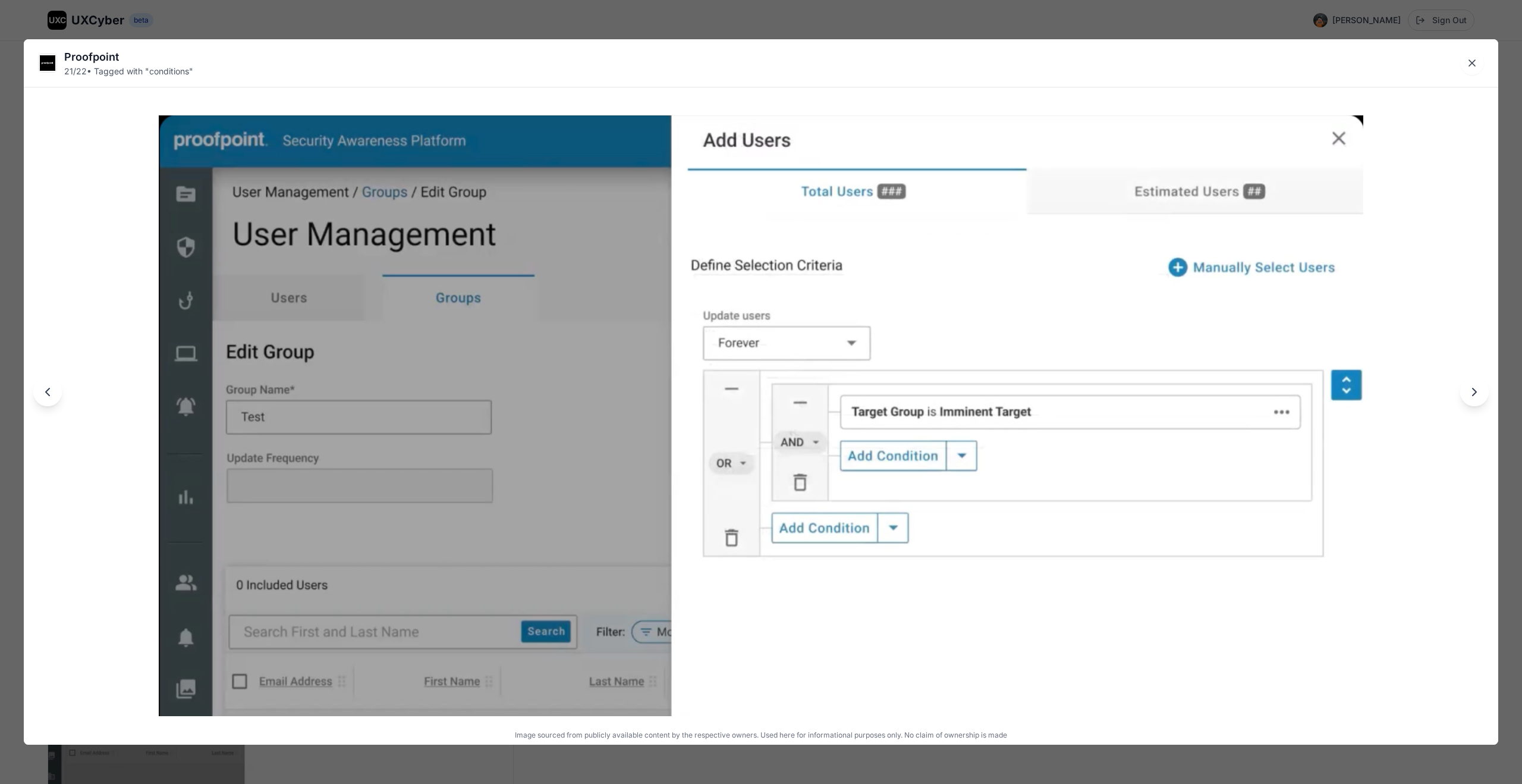
click at [1363, 767] on div "Proofpoint 21 / 22 • Tagged with " conditions " Image sourced from publicly ava…" at bounding box center [761, 392] width 1522 height 784
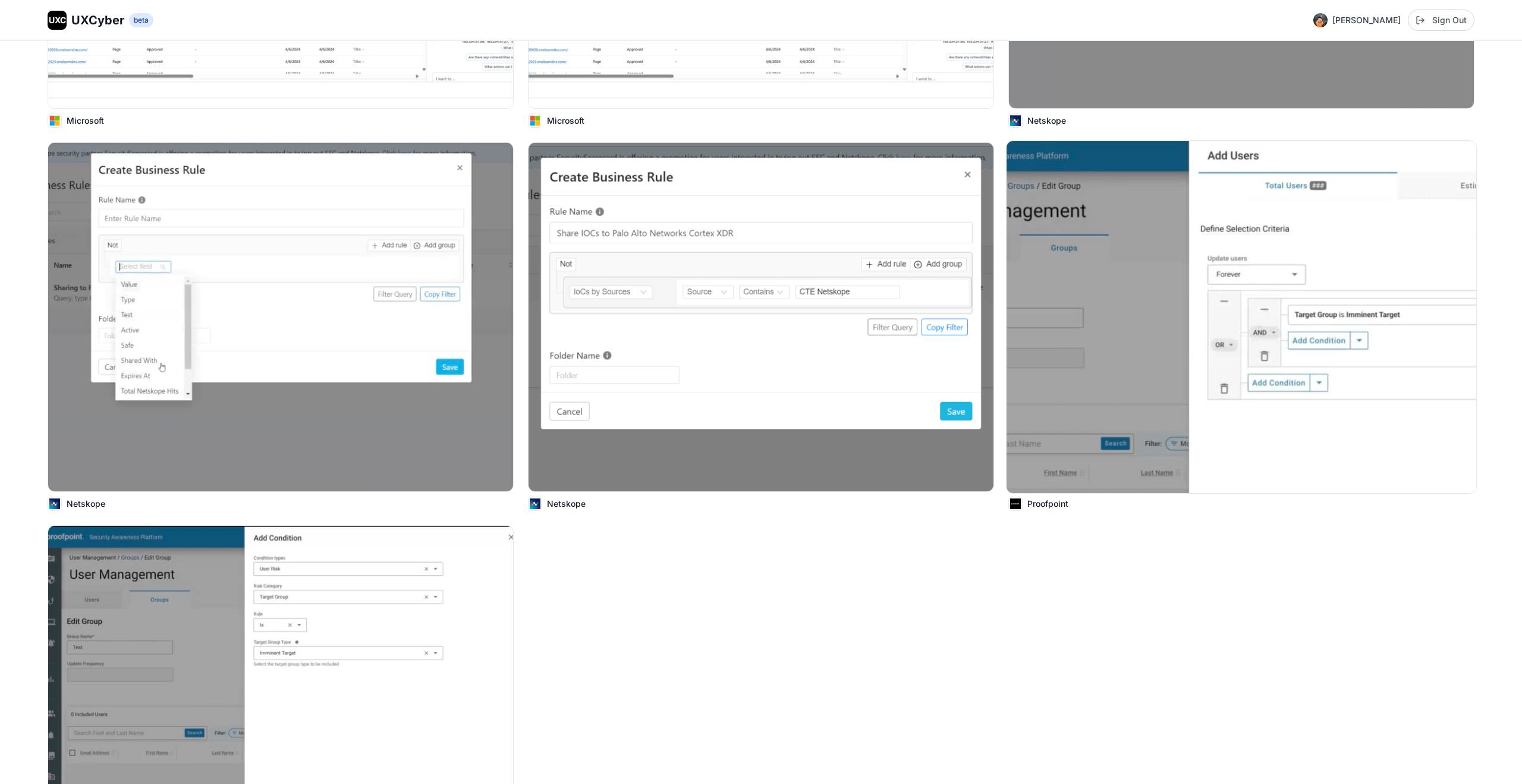
click at [1196, 376] on img at bounding box center [1242, 316] width 470 height 352
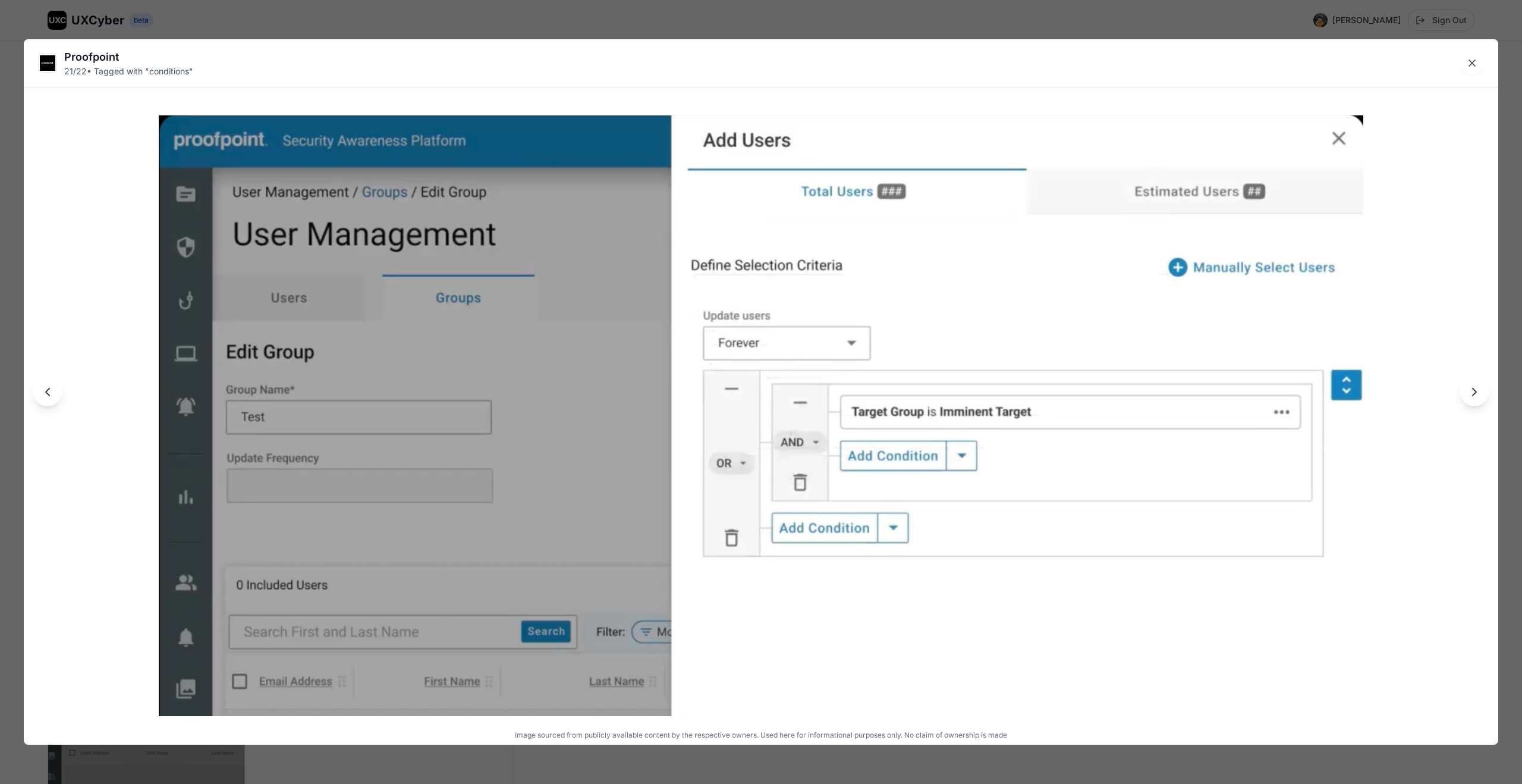
click at [1142, 285] on img at bounding box center [761, 415] width 1204 height 600
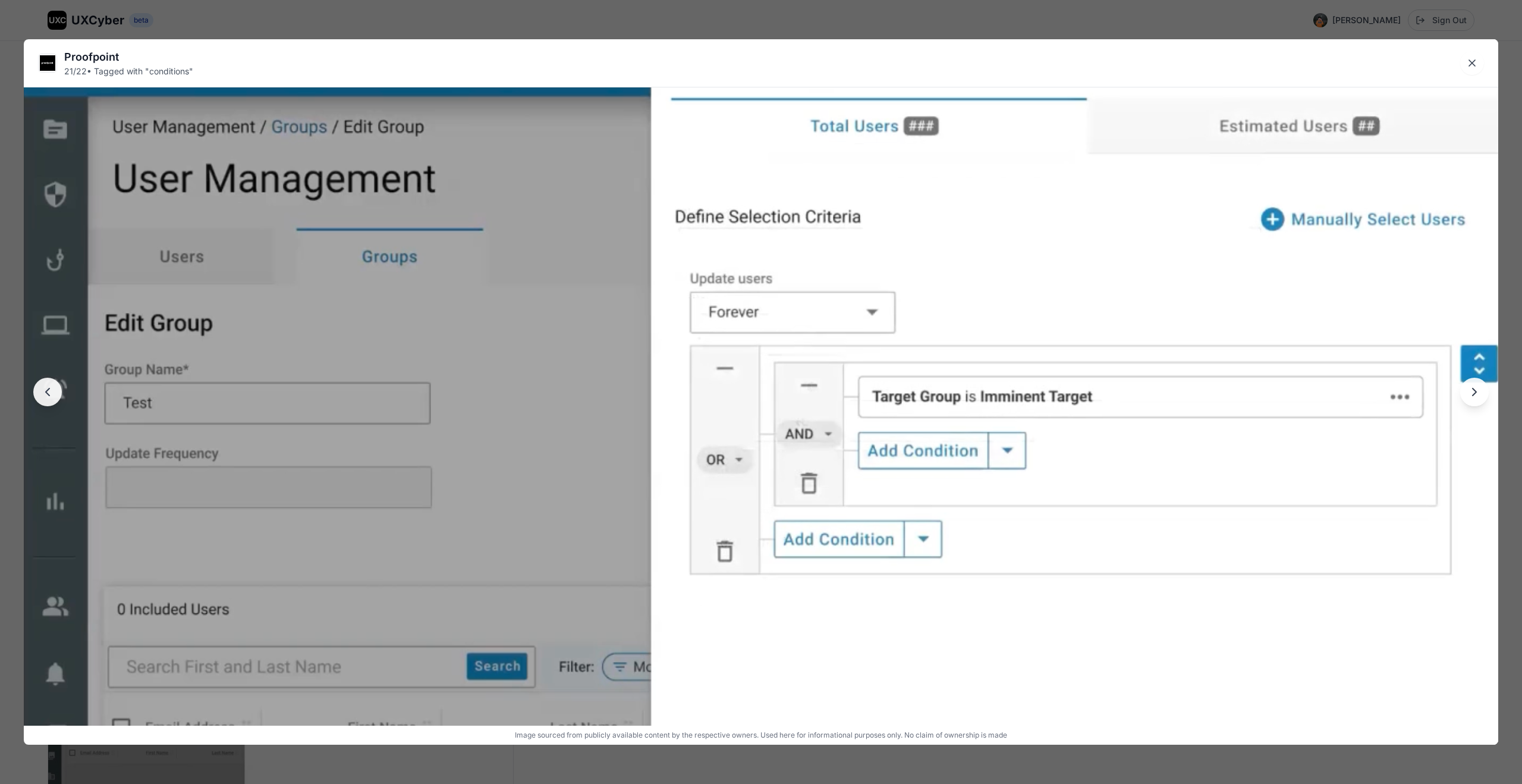
click at [1142, 285] on img at bounding box center [761, 401] width 1478 height 737
